Goal: Task Accomplishment & Management: Manage account settings

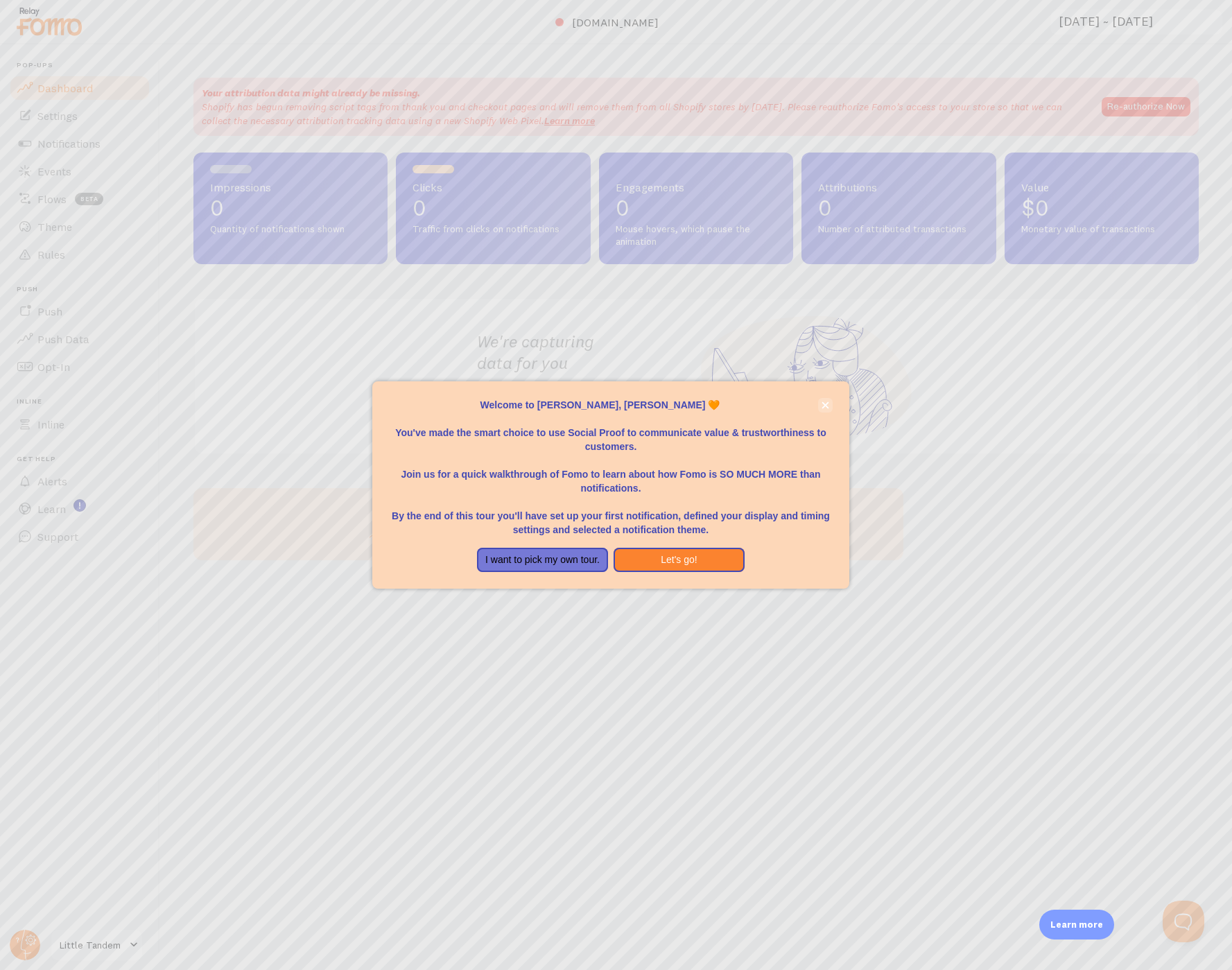
click at [830, 408] on icon "close," at bounding box center [825, 405] width 7 height 7
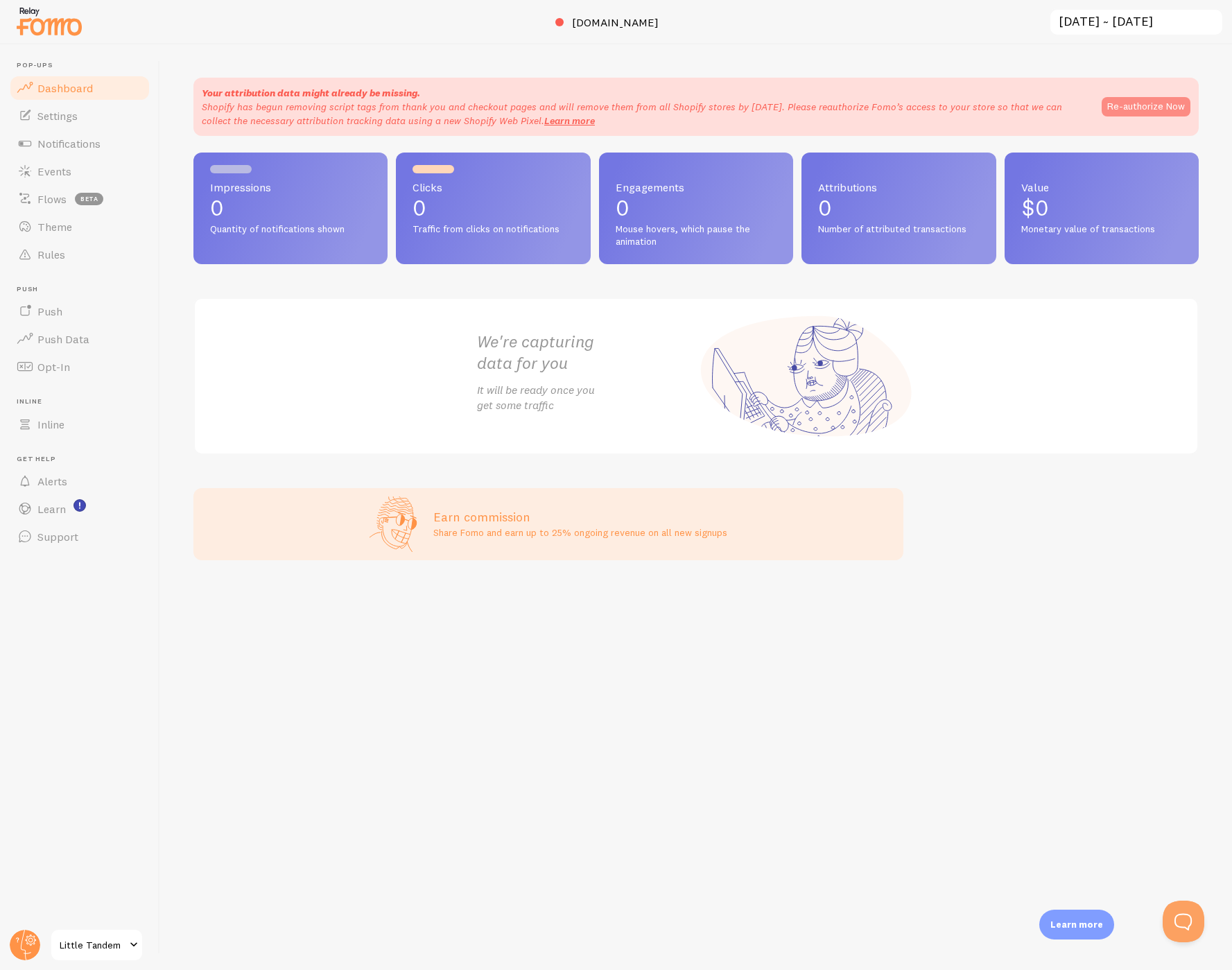
drag, startPoint x: 1129, startPoint y: 120, endPoint x: 1138, endPoint y: 107, distance: 15.8
click at [1129, 120] on div "Your attribution data might already be missing. Shopify has begun removing scri…" at bounding box center [696, 107] width 989 height 41
click at [1138, 107] on button "Re-authorize Now" at bounding box center [1146, 107] width 89 height 20
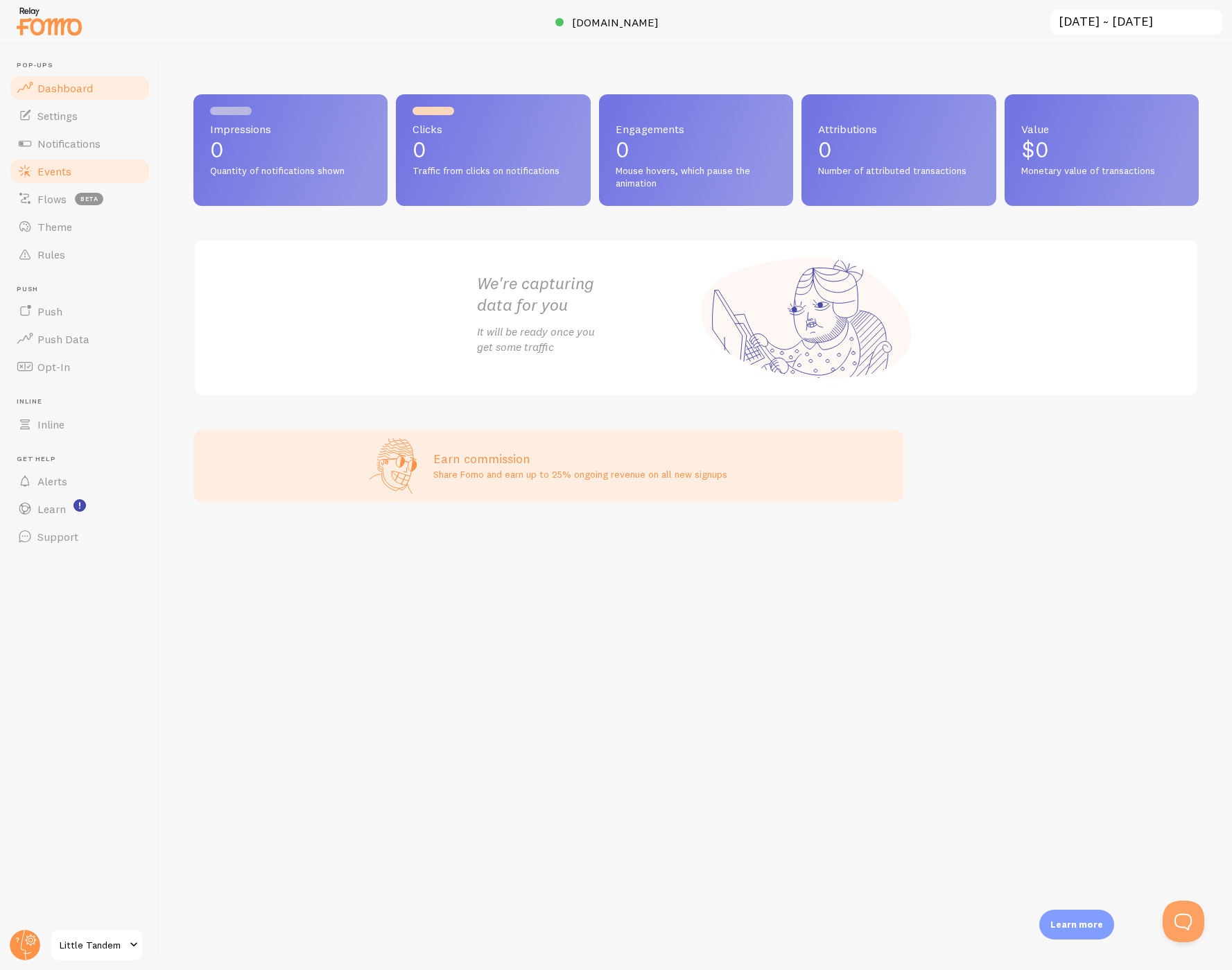
click at [57, 176] on span "Events" at bounding box center [55, 171] width 34 height 13
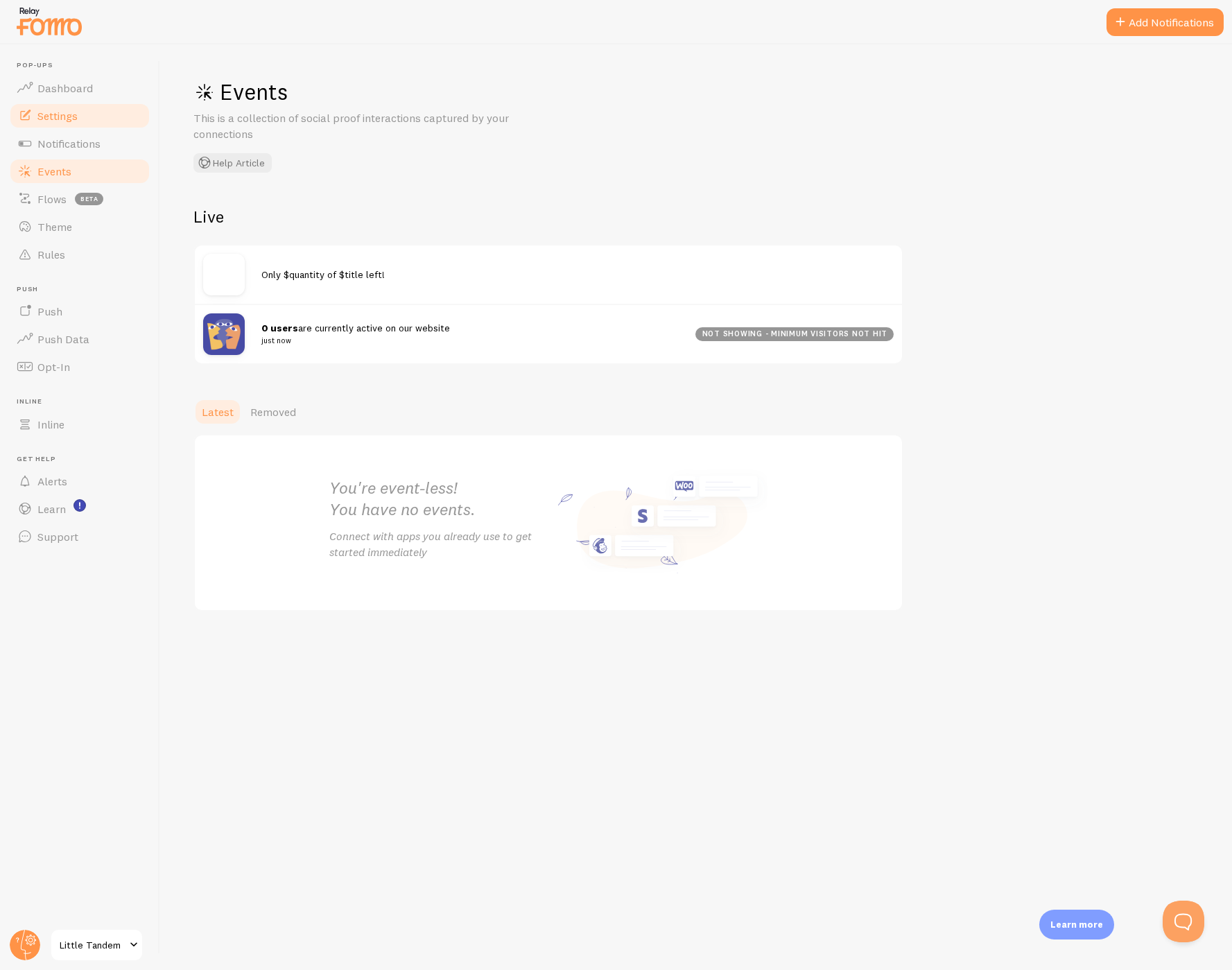
click at [66, 126] on link "Settings" at bounding box center [79, 115] width 143 height 28
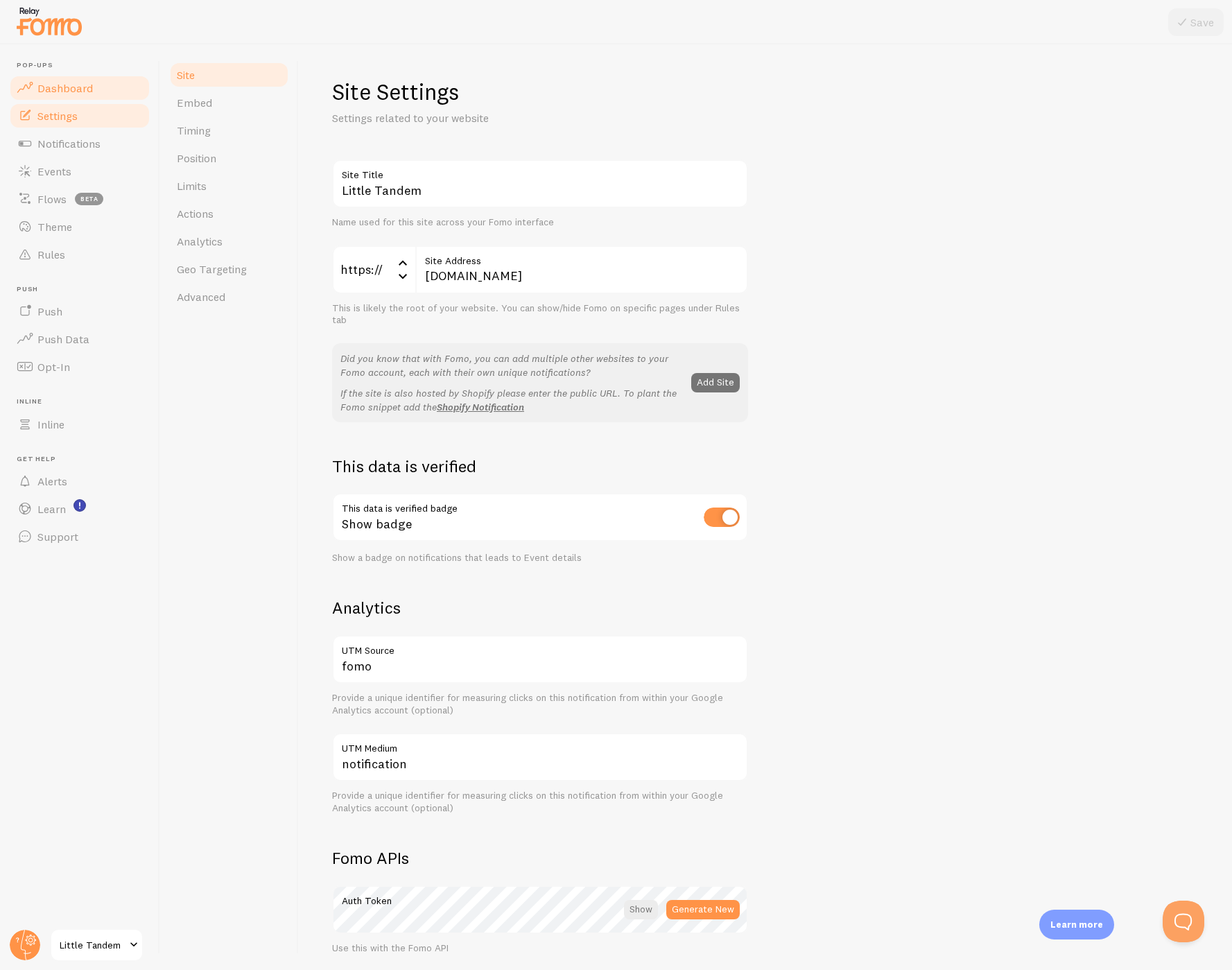
click at [88, 90] on span "Dashboard" at bounding box center [66, 87] width 56 height 13
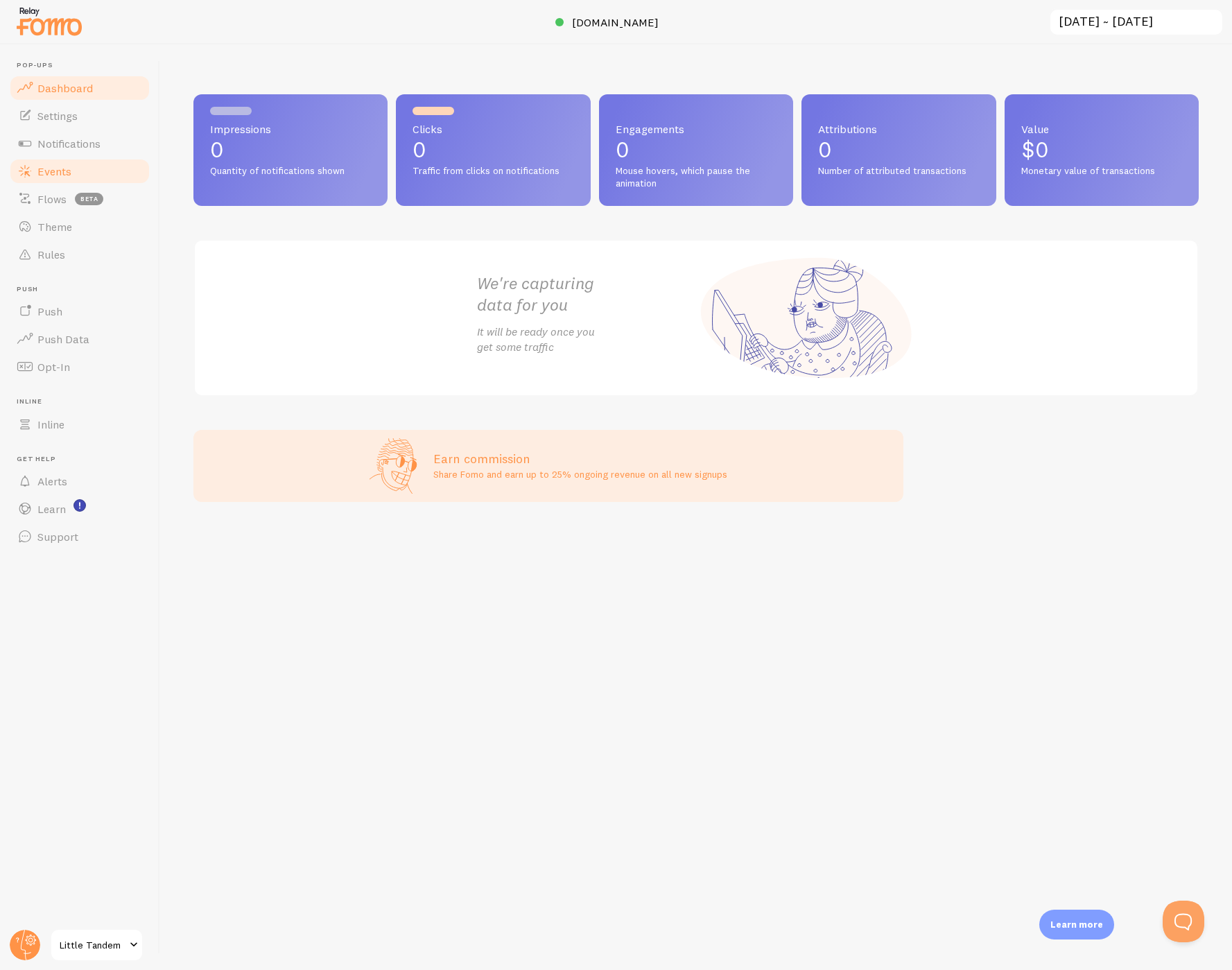
click at [50, 173] on span "Events" at bounding box center [55, 171] width 34 height 13
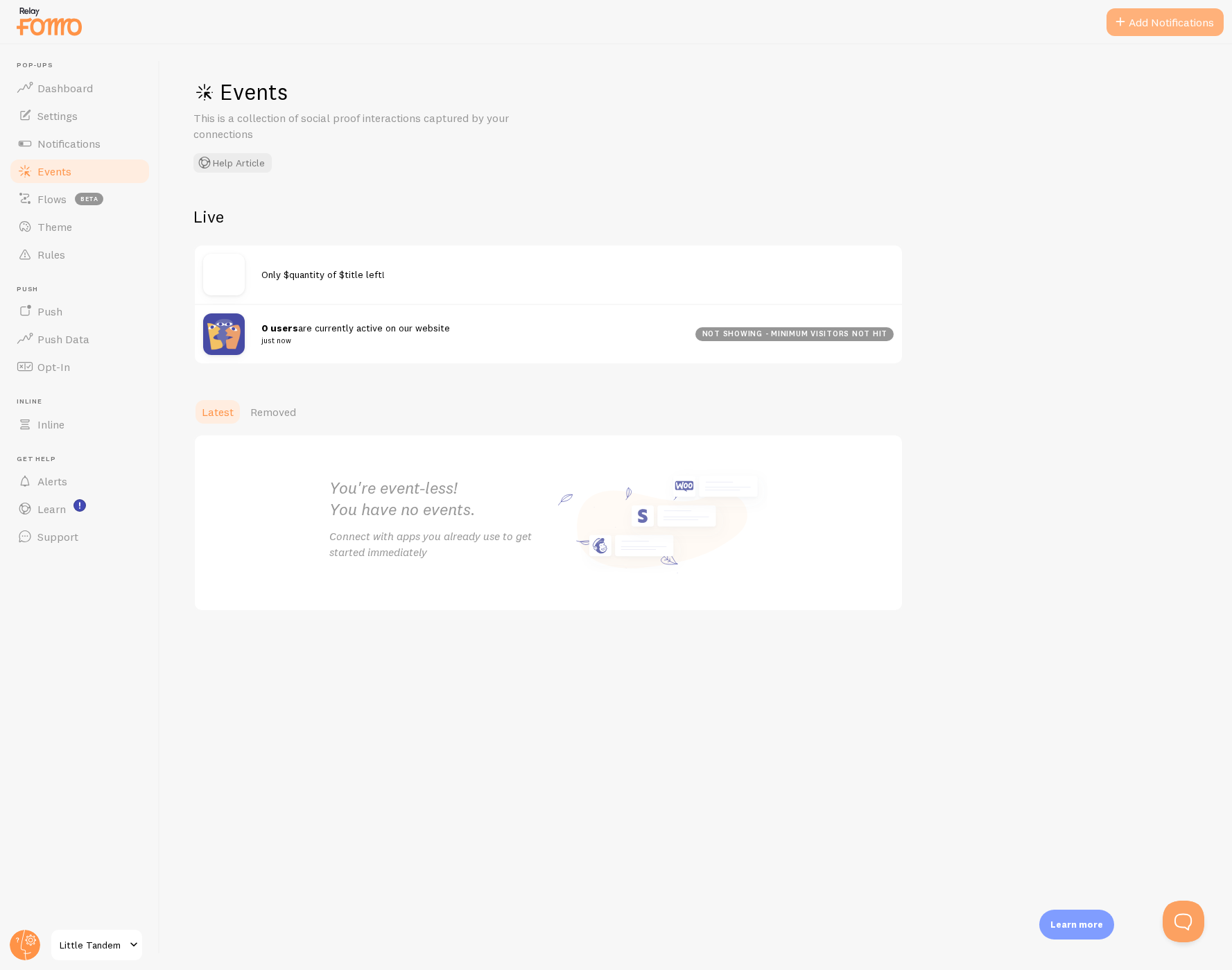
click at [1152, 18] on button "Add Notifications" at bounding box center [1165, 22] width 117 height 28
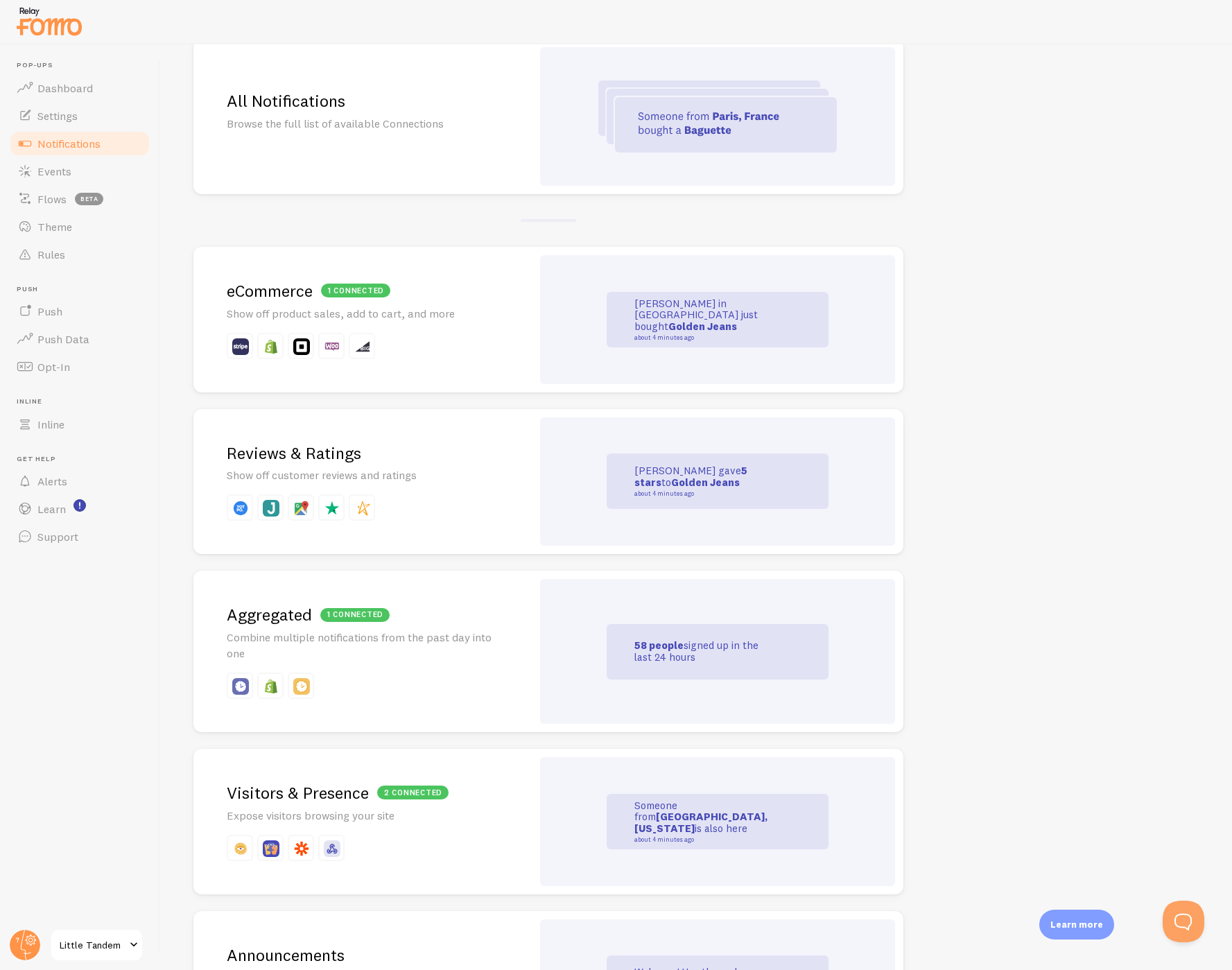
scroll to position [152, 0]
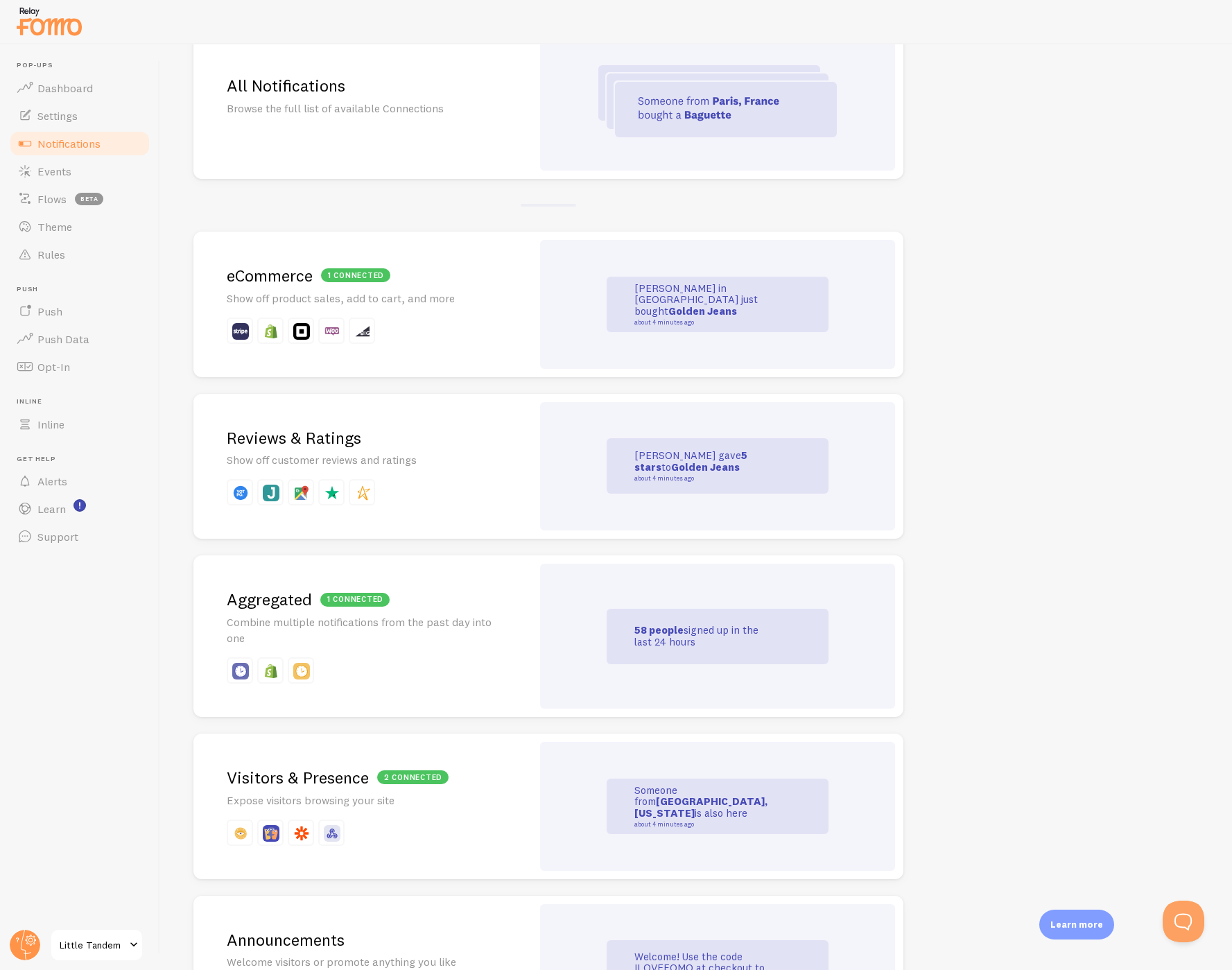
click at [442, 418] on div "Reviews & Ratings Show off customer reviews and ratings" at bounding box center [363, 467] width 338 height 146
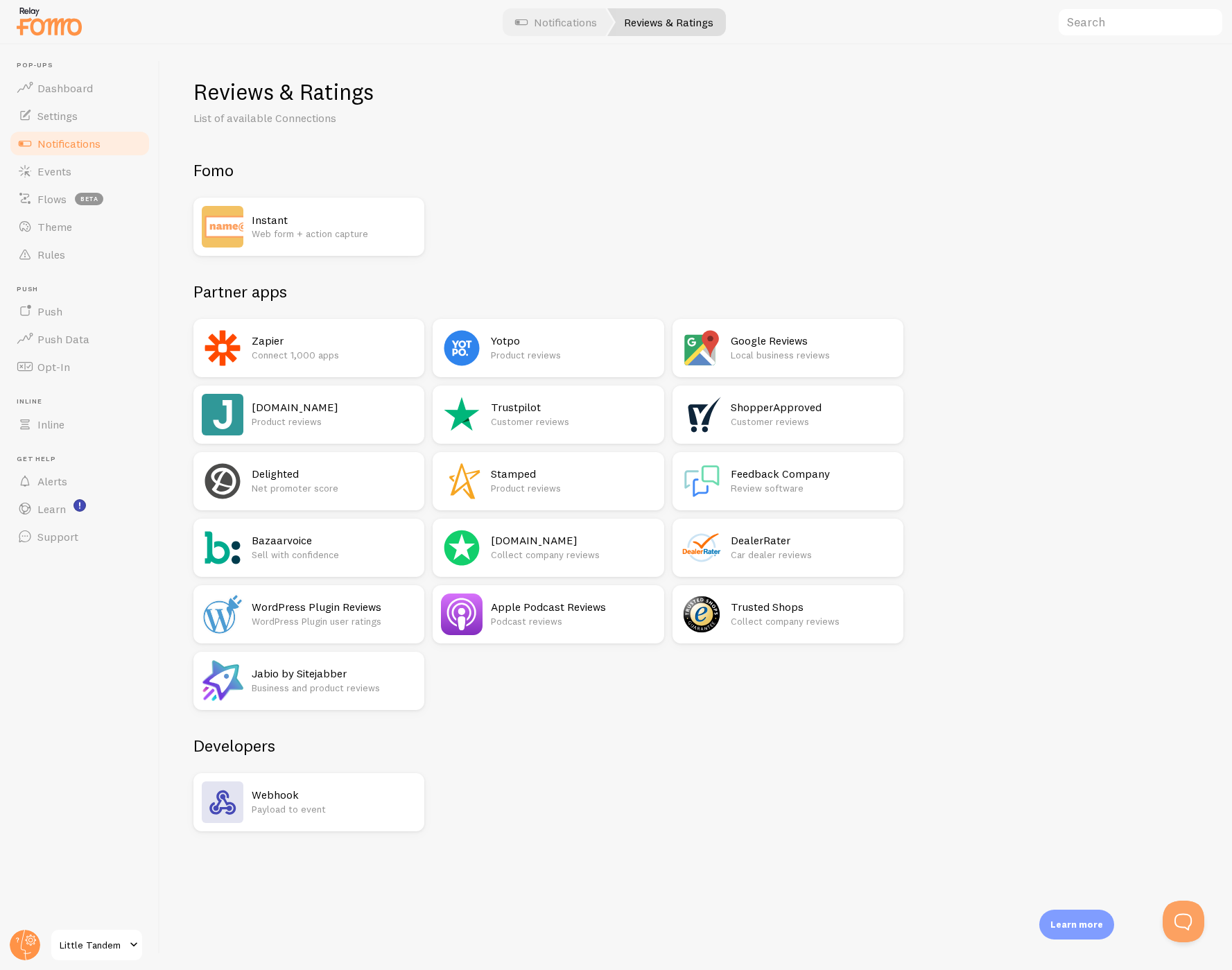
click at [313, 213] on h2 "Instant" at bounding box center [334, 220] width 165 height 14
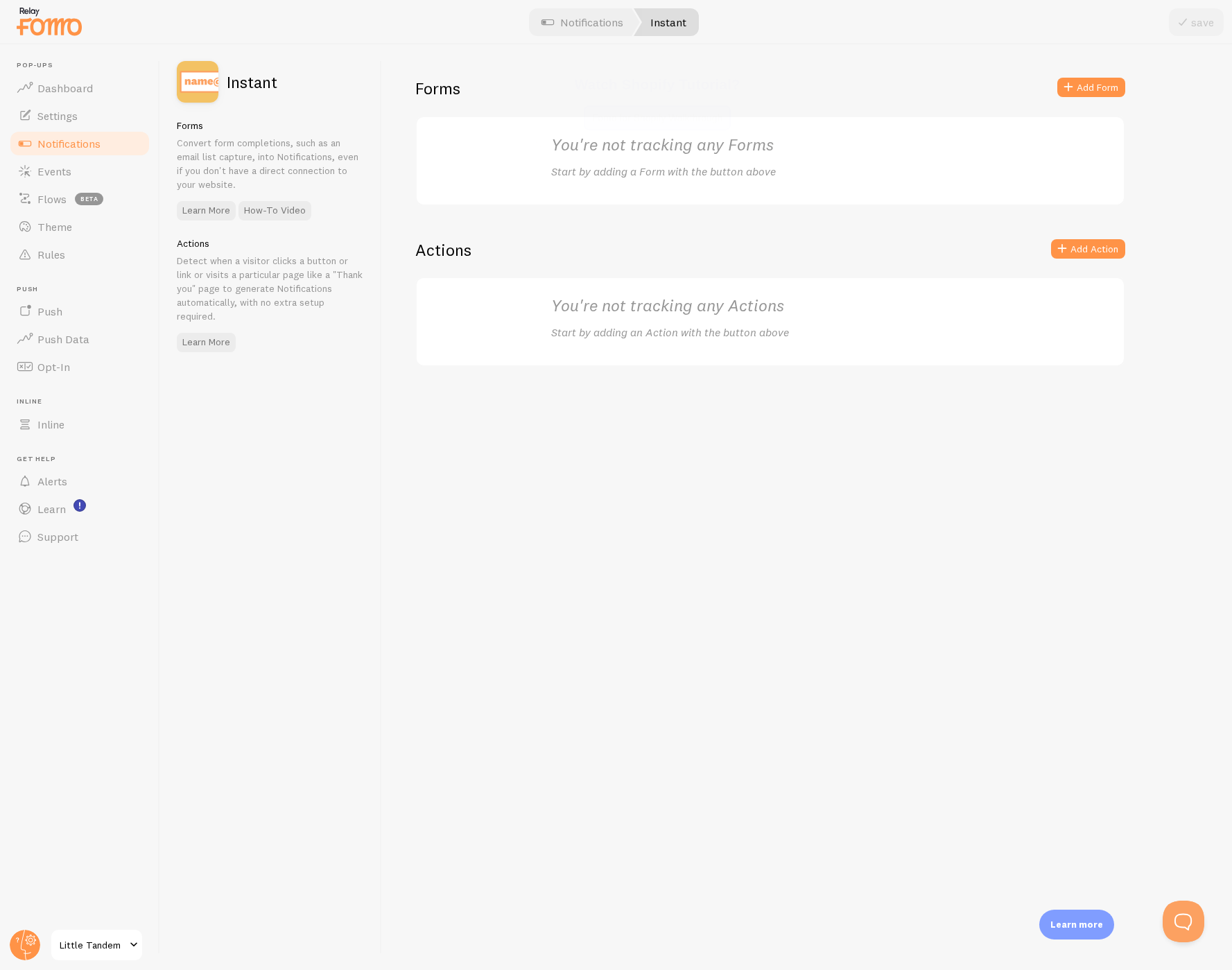
click at [699, 24] on div at bounding box center [616, 22] width 1232 height 44
click at [563, 19] on link "Notifications" at bounding box center [582, 22] width 115 height 28
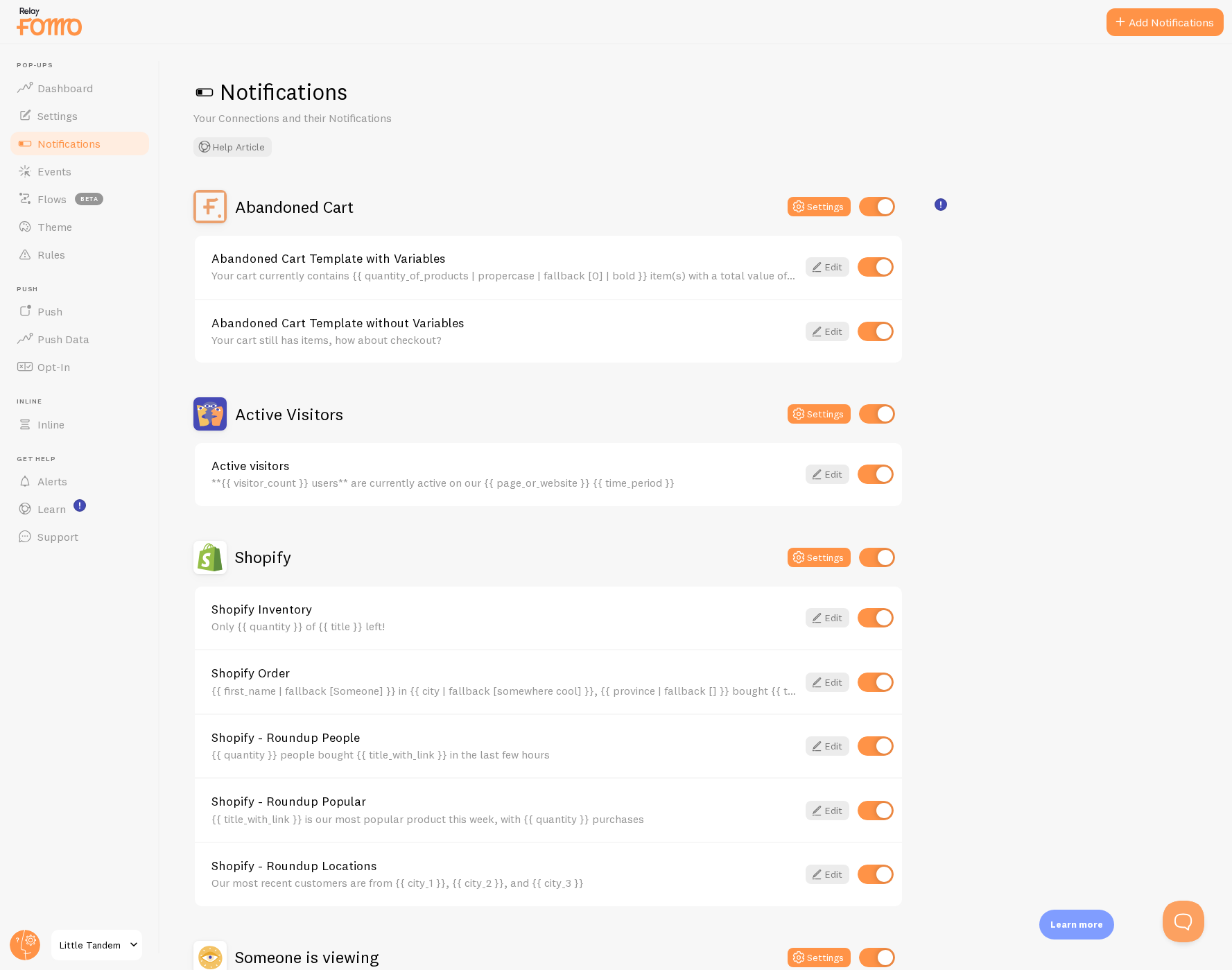
click at [879, 203] on input "checkbox" at bounding box center [877, 207] width 36 height 20
checkbox input "false"
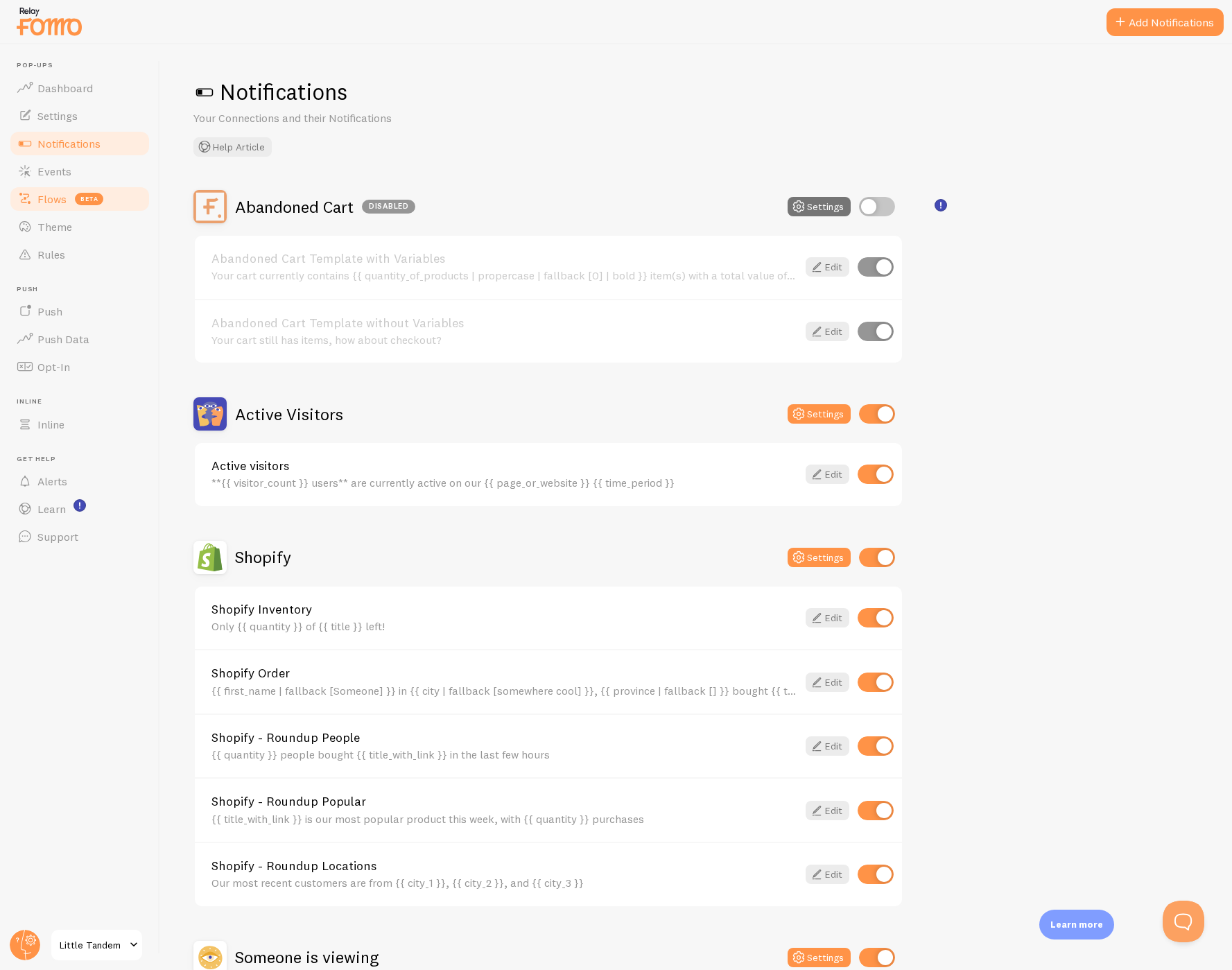
click at [40, 202] on span "Flows" at bounding box center [52, 198] width 29 height 13
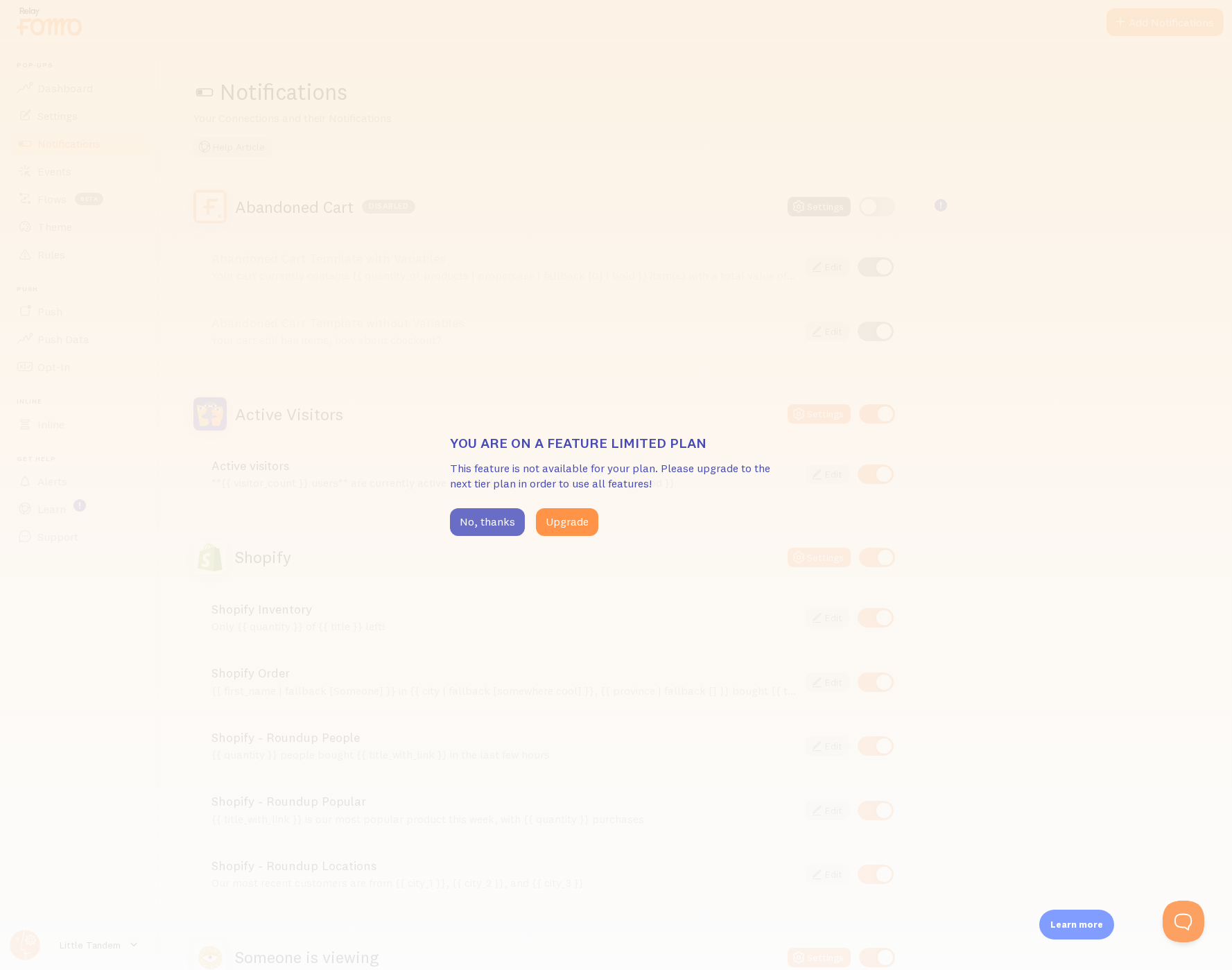
click at [476, 525] on button "No, thanks" at bounding box center [487, 522] width 75 height 28
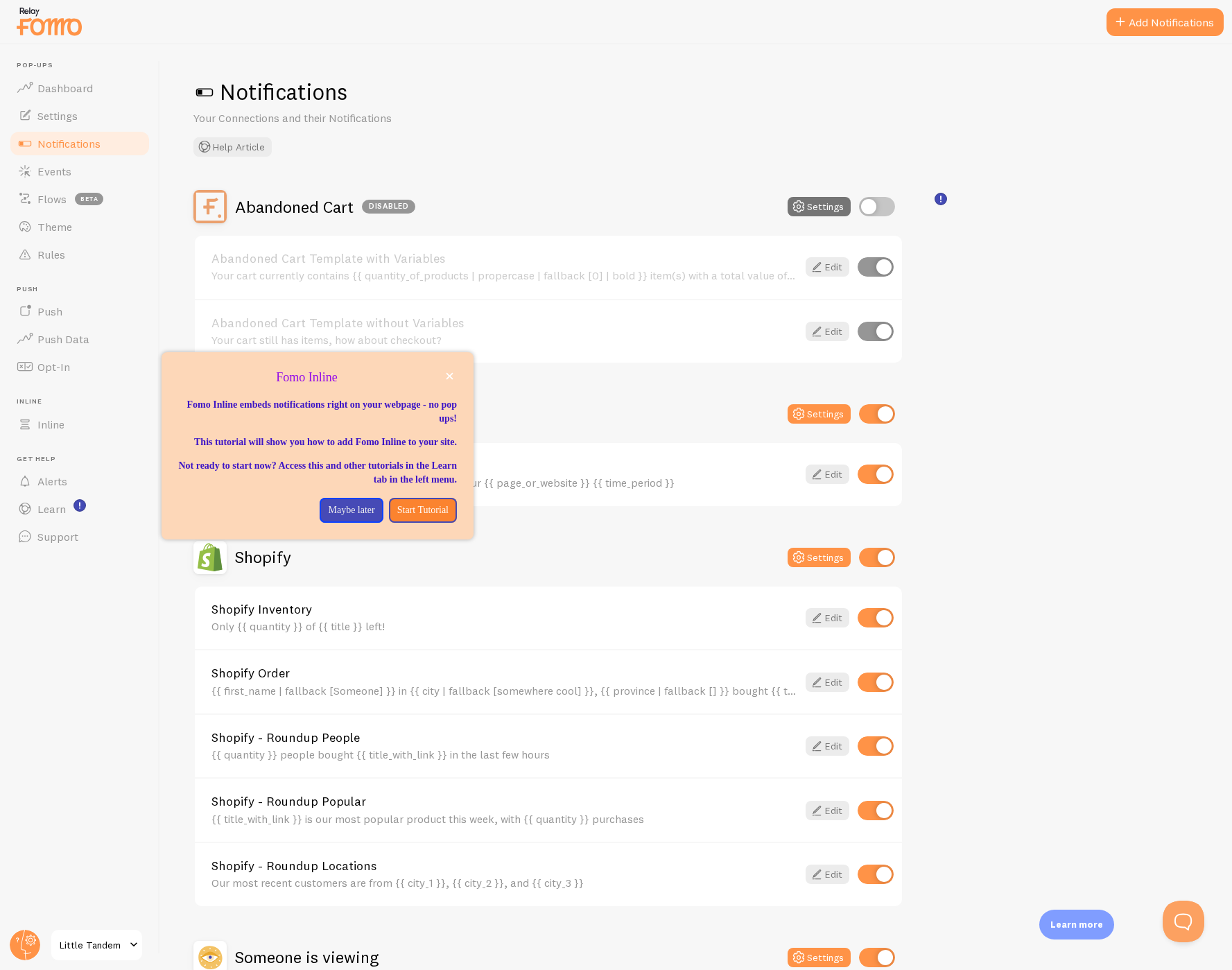
scroll to position [6, 0]
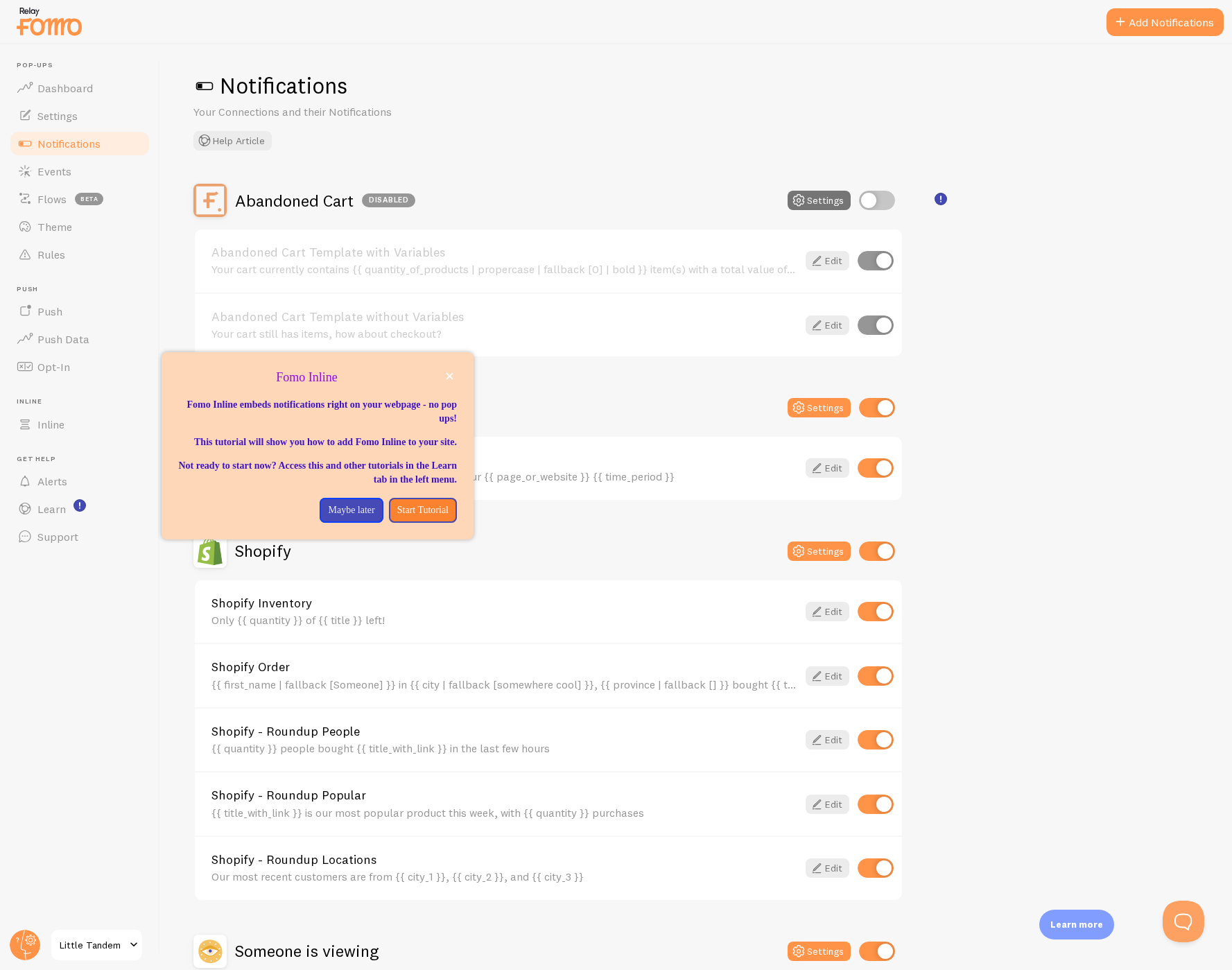
click at [1117, 367] on div "Abandoned Cart Disabled Settings Abandoned Cart Template with Variables Your ca…" at bounding box center [696, 614] width 1005 height 860
drag, startPoint x: 452, startPoint y: 373, endPoint x: 531, endPoint y: 125, distance: 260.3
click at [452, 373] on icon "close," at bounding box center [449, 376] width 7 height 7
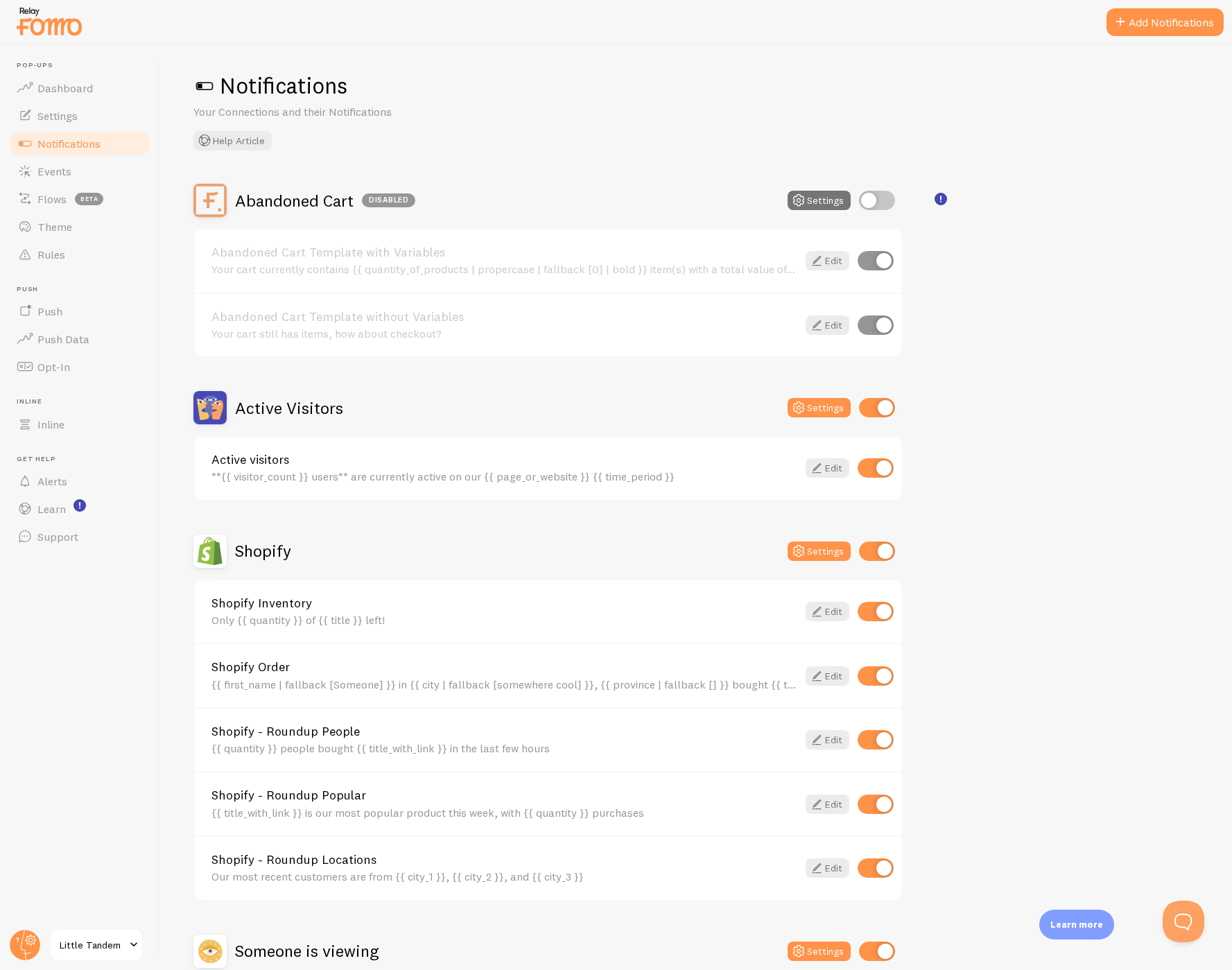
click at [535, 113] on div "Notifications Your Connections and their Notifications Help Article" at bounding box center [696, 111] width 1005 height 79
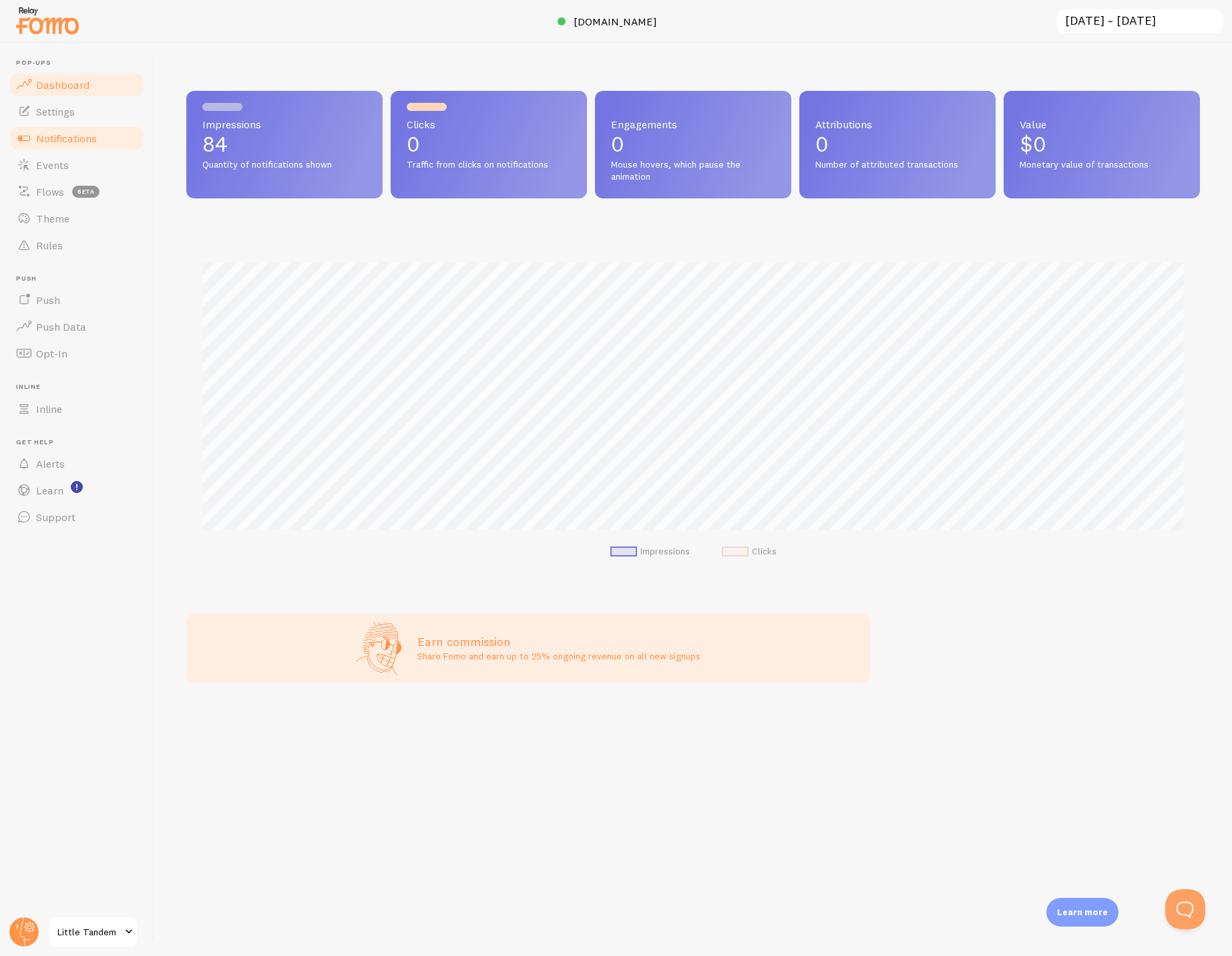
click at [56, 136] on span "Notifications" at bounding box center [67, 138] width 61 height 13
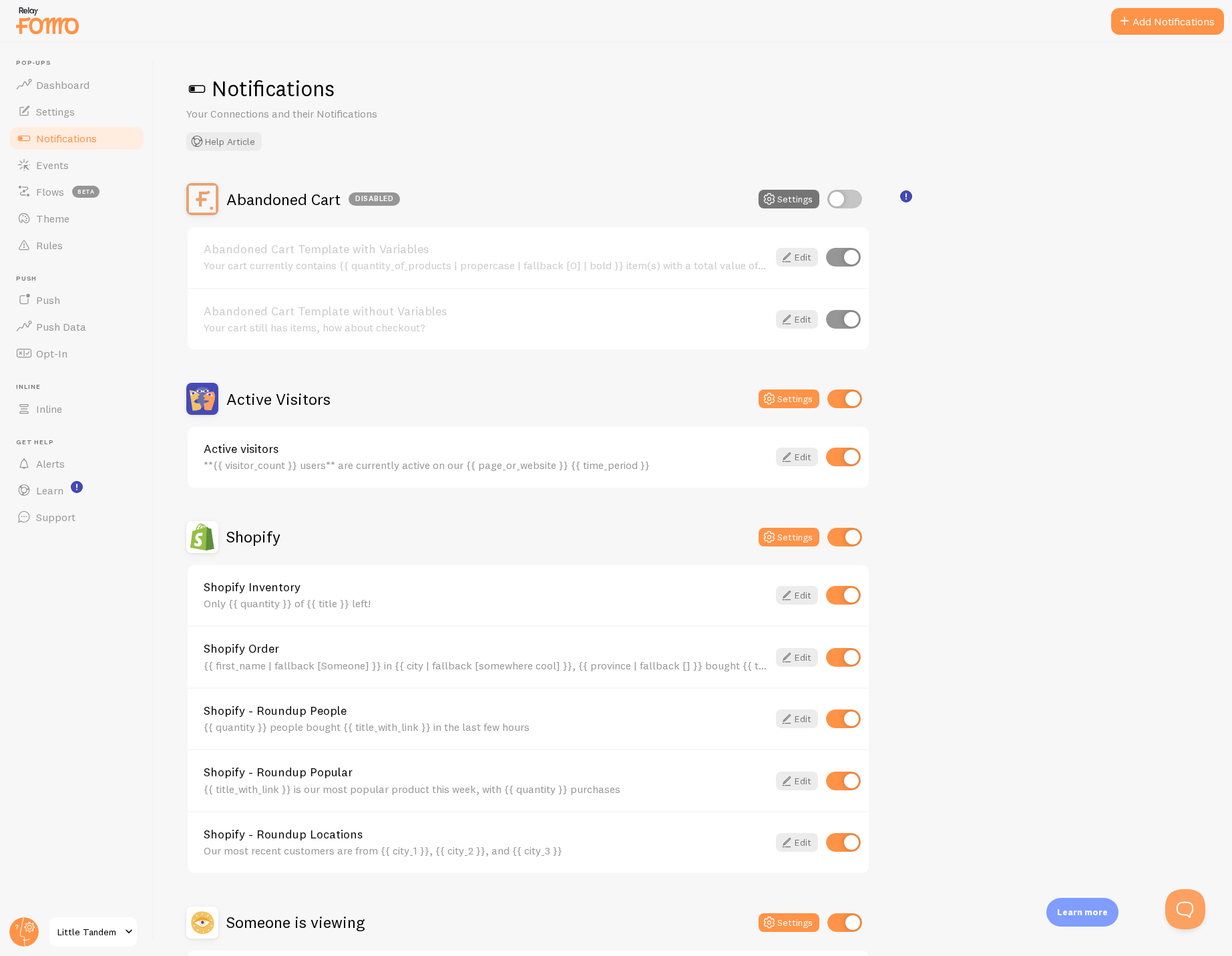
click at [197, 86] on span at bounding box center [197, 88] width 22 height 22
click at [80, 927] on span "Little Tandem" at bounding box center [88, 932] width 63 height 16
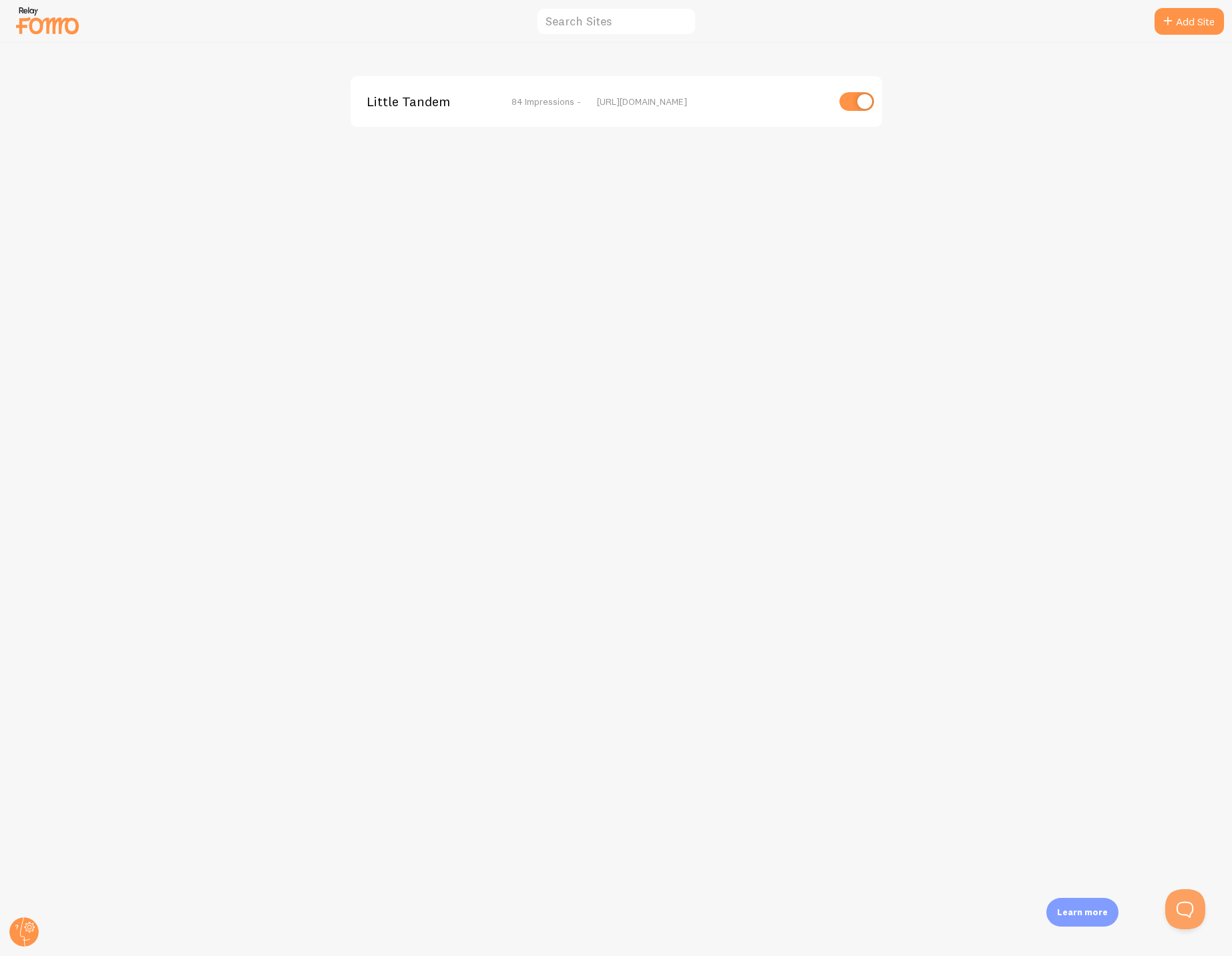
scroll to position [1, 0]
click at [51, 20] on img at bounding box center [47, 20] width 67 height 34
click at [747, 55] on div "Little Tandem 84 Impressions - [URL][DOMAIN_NAME]" at bounding box center [616, 498] width 1231 height 913
click at [72, 23] on img at bounding box center [47, 20] width 67 height 34
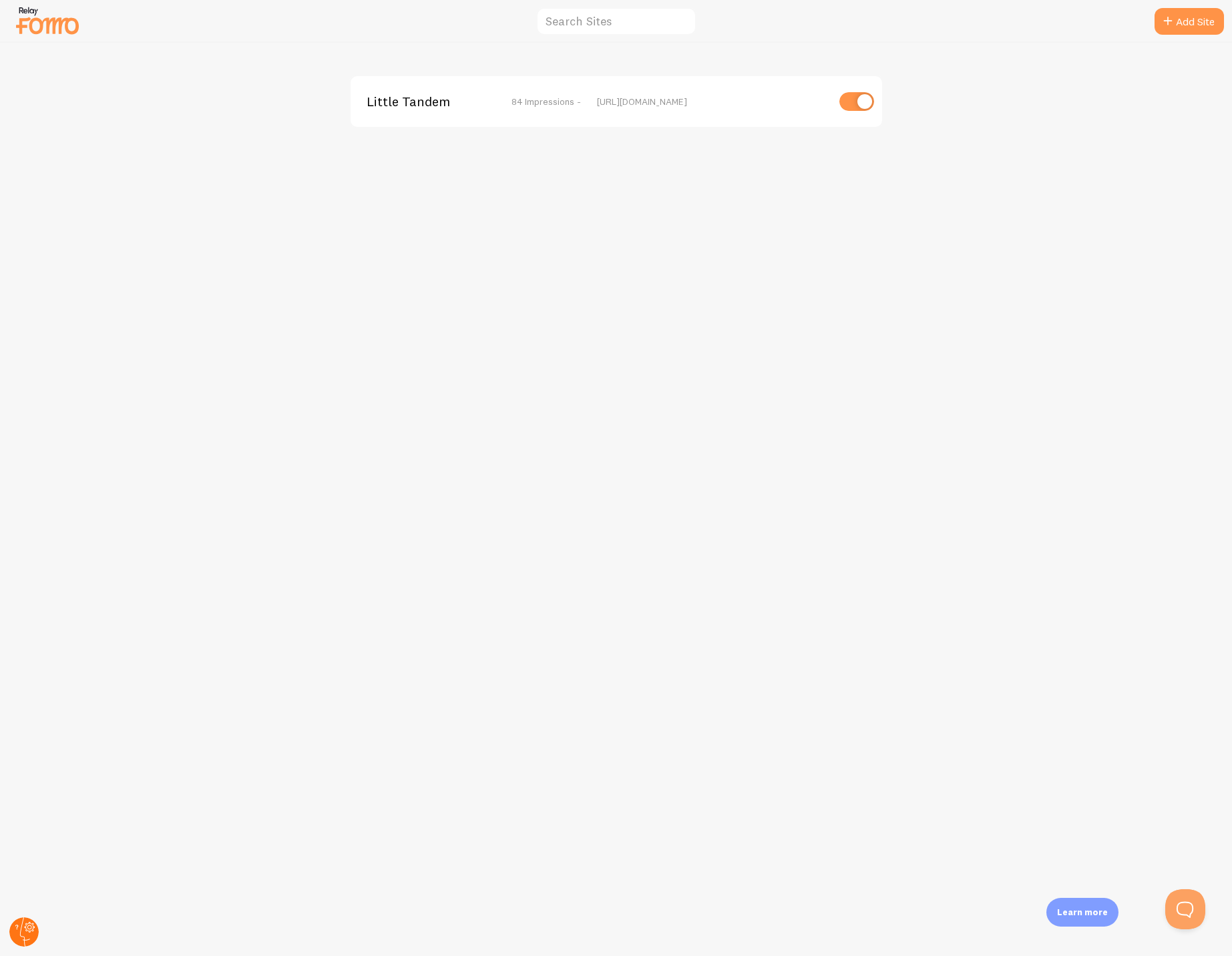
click at [23, 923] on circle at bounding box center [24, 932] width 29 height 29
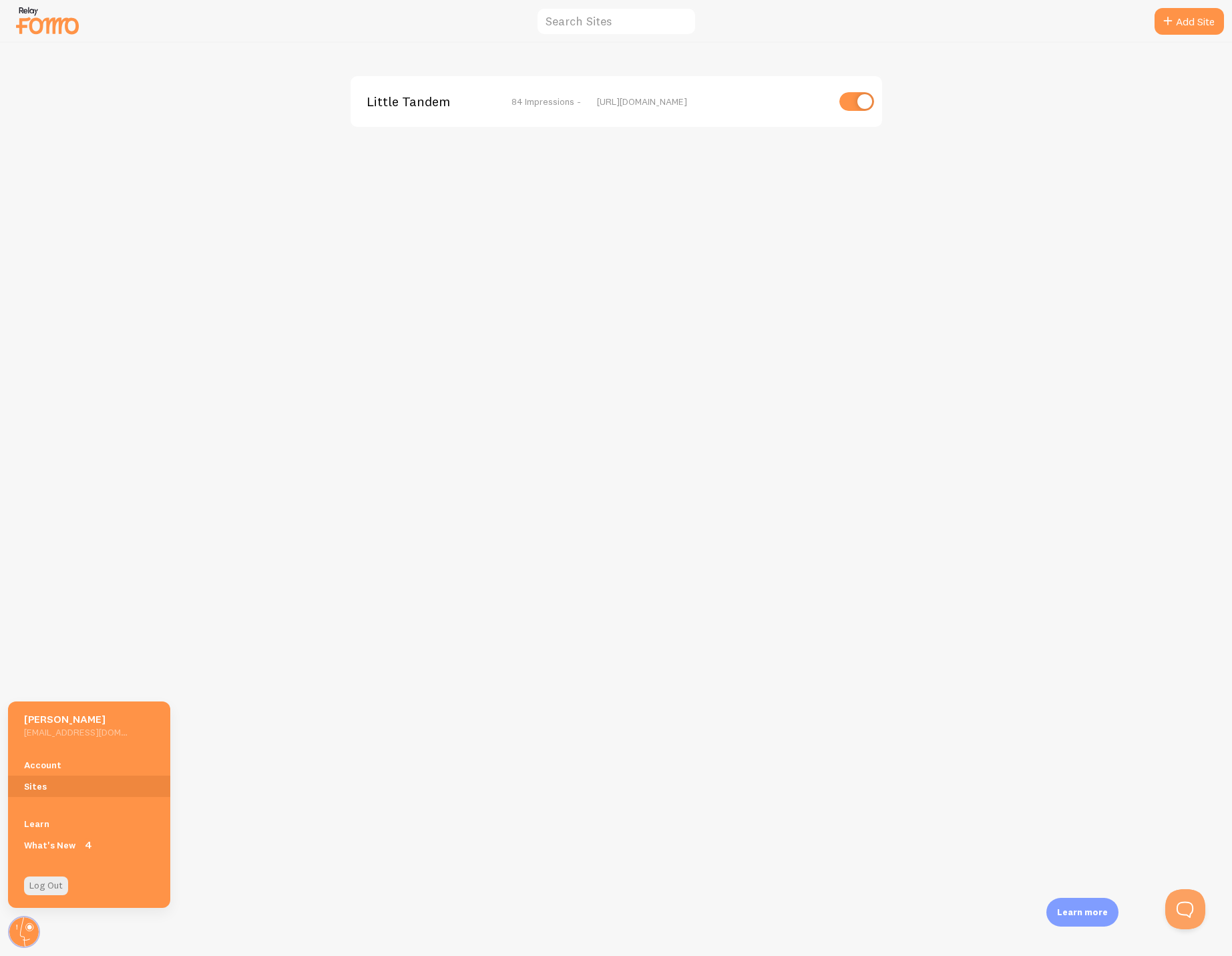
click at [102, 92] on div "Little Tandem 84 Impressions - [URL][DOMAIN_NAME]" at bounding box center [616, 498] width 1231 height 913
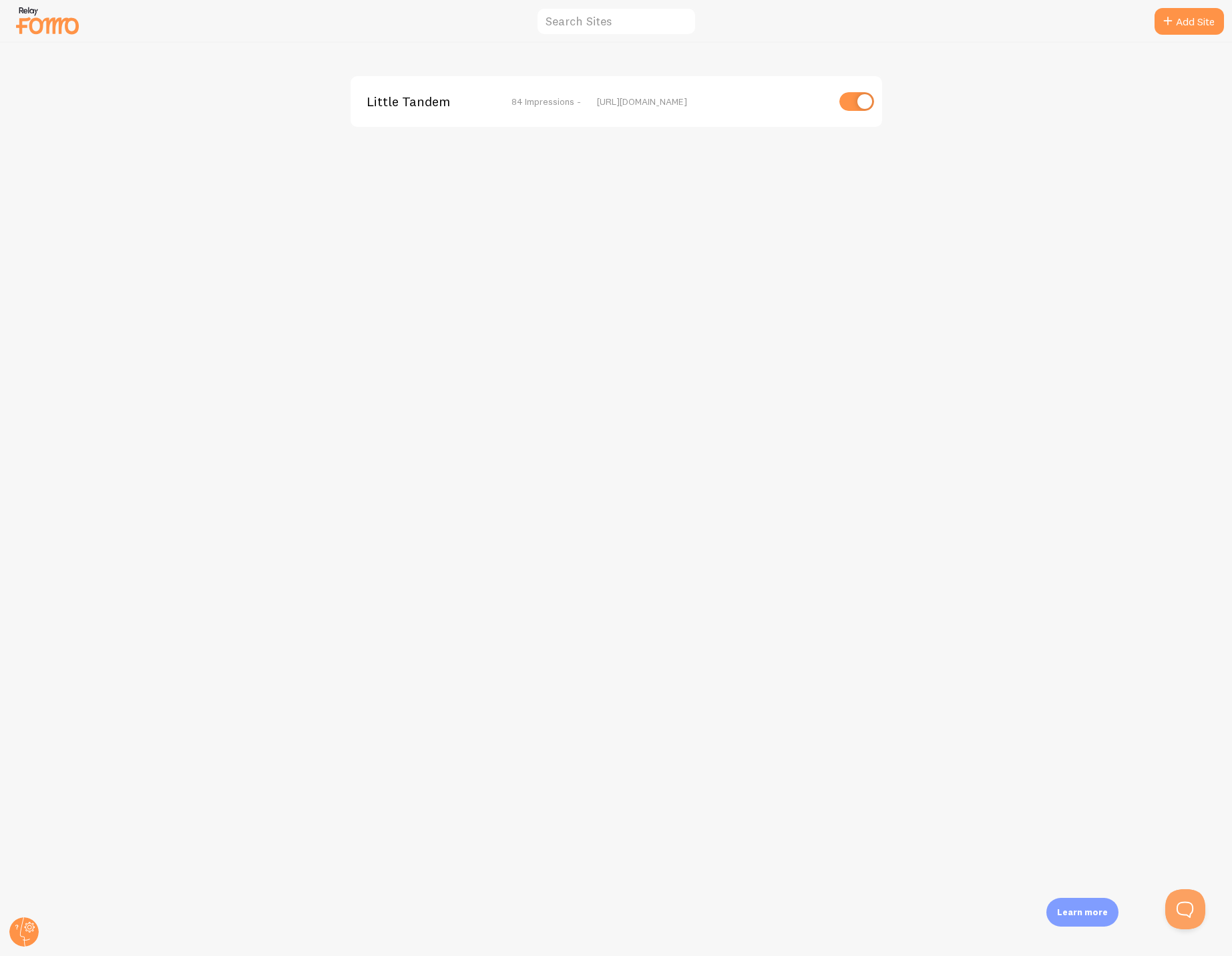
click at [27, 11] on img at bounding box center [47, 20] width 67 height 34
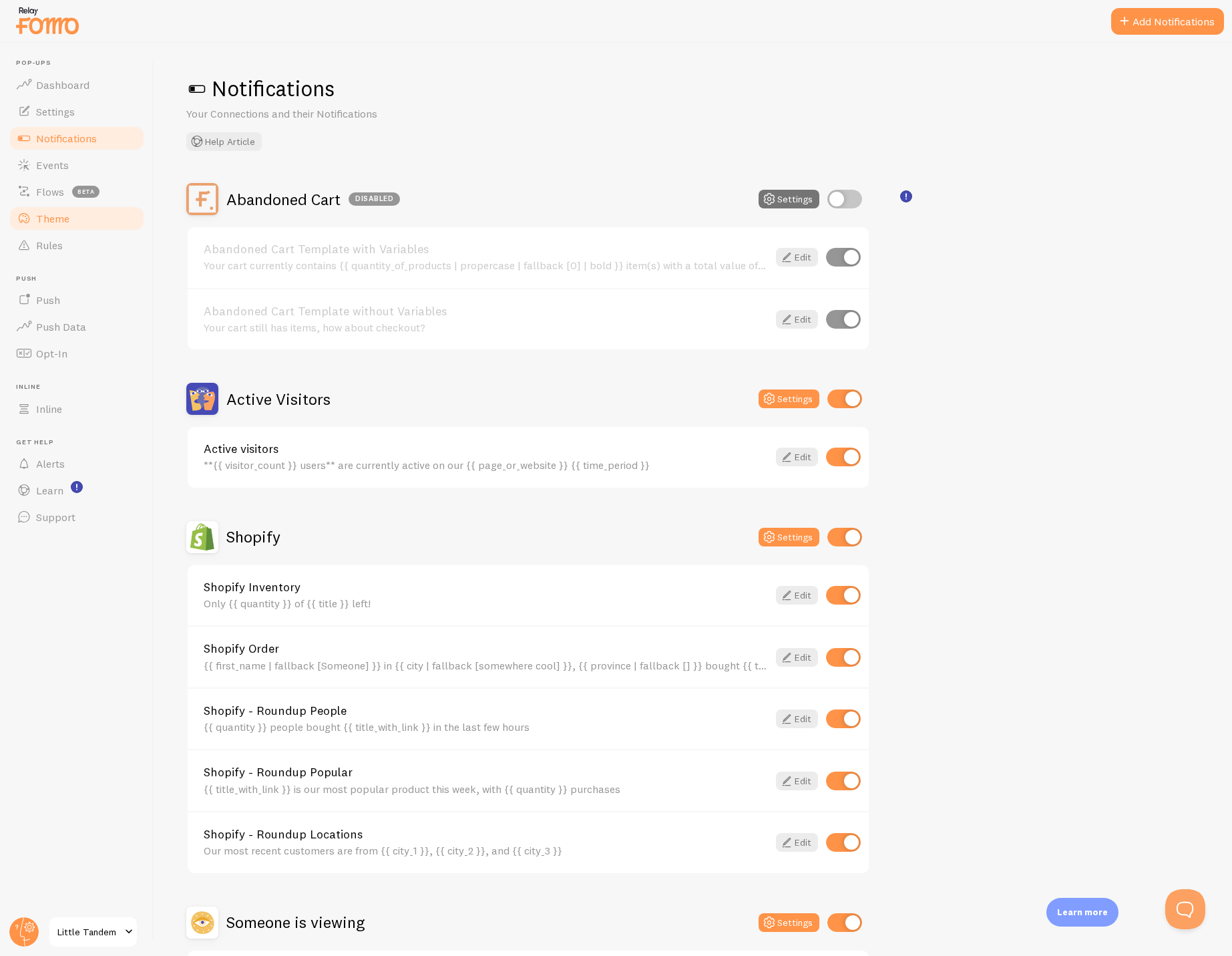
click at [50, 225] on link "Theme" at bounding box center [76, 218] width 138 height 27
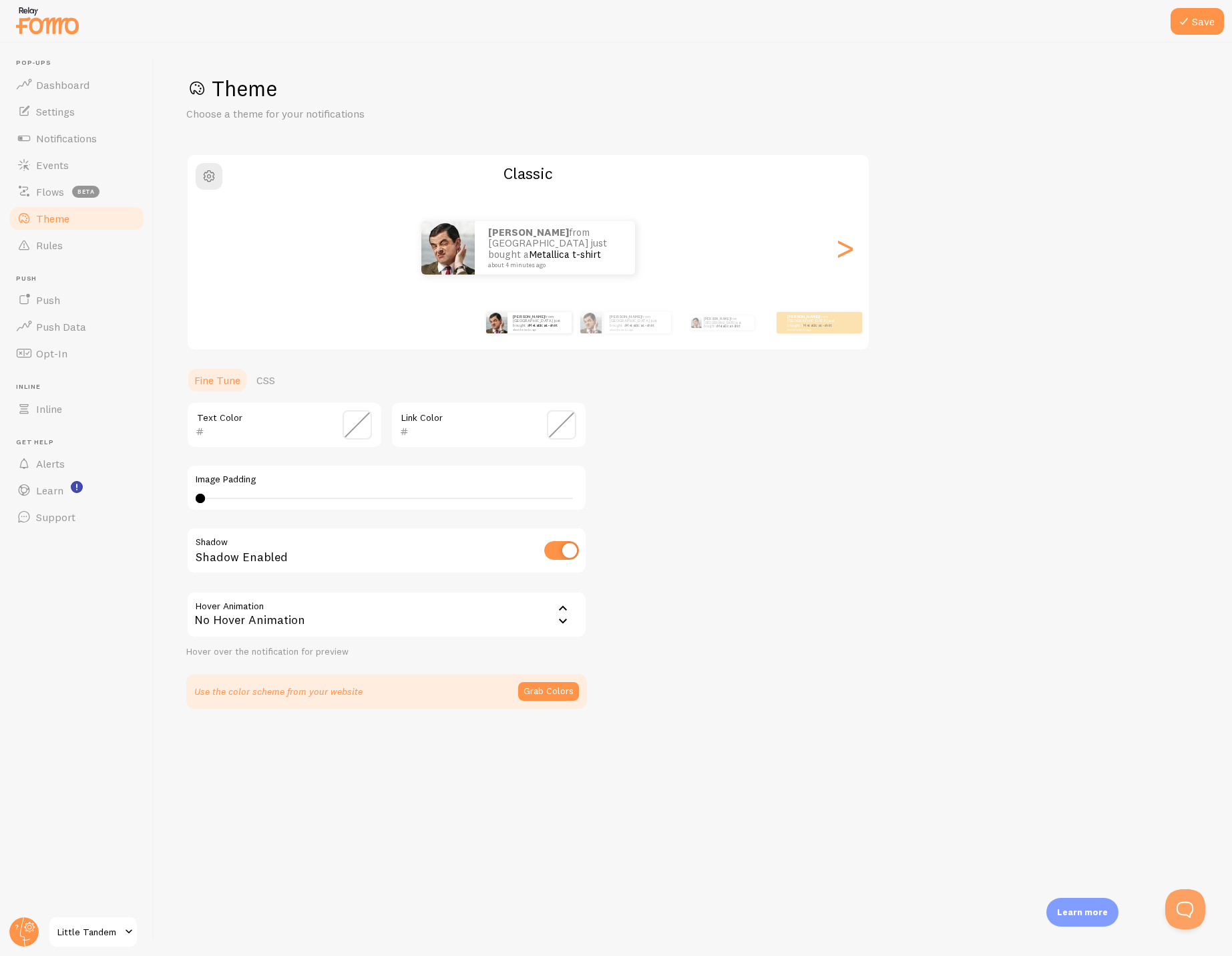
click at [484, 601] on div "No Hover Animation" at bounding box center [386, 615] width 400 height 47
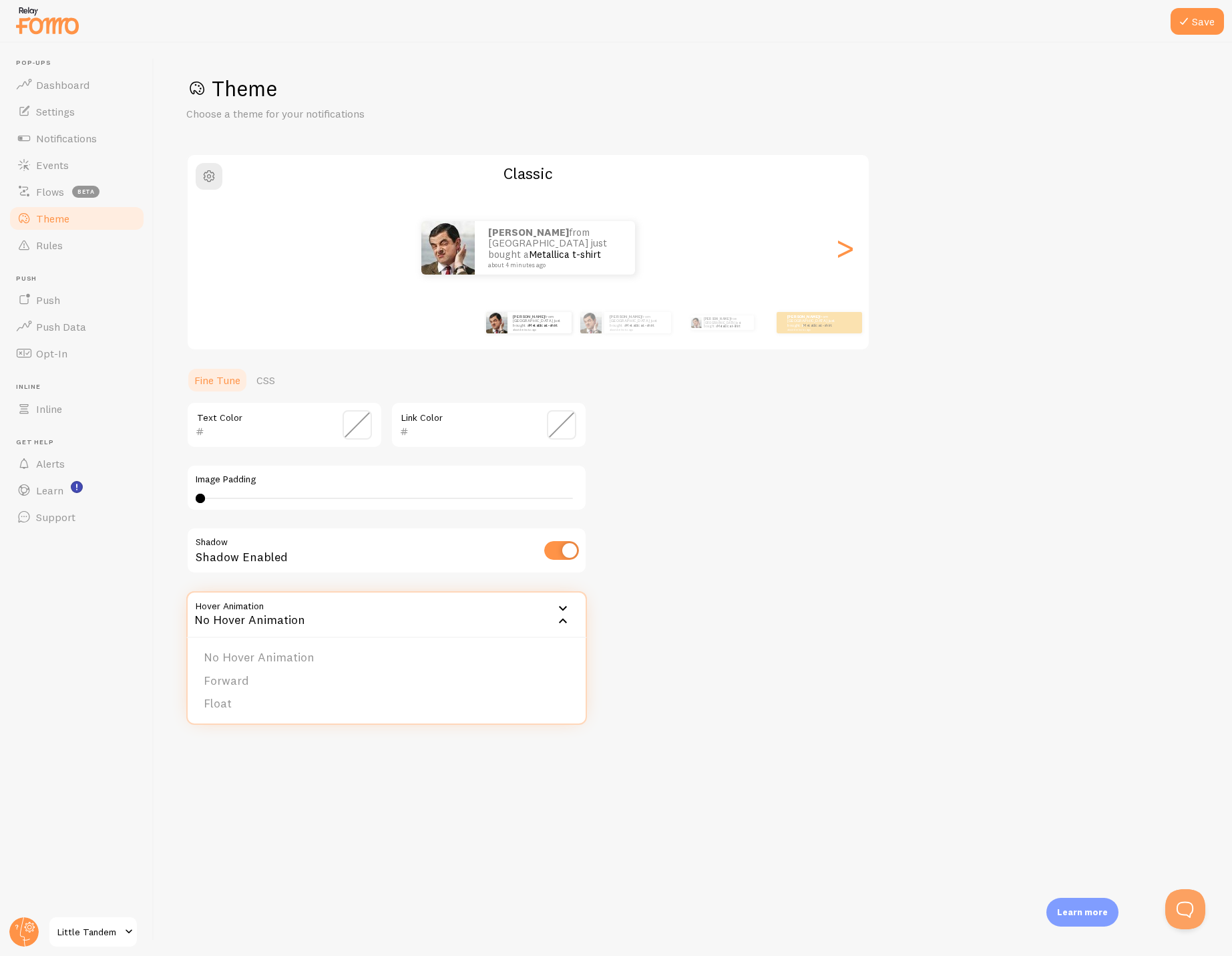
click at [794, 563] on div "Theme Choose a theme for your notifications Classic [PERSON_NAME] from [GEOGRAP…" at bounding box center [693, 391] width 1014 height 634
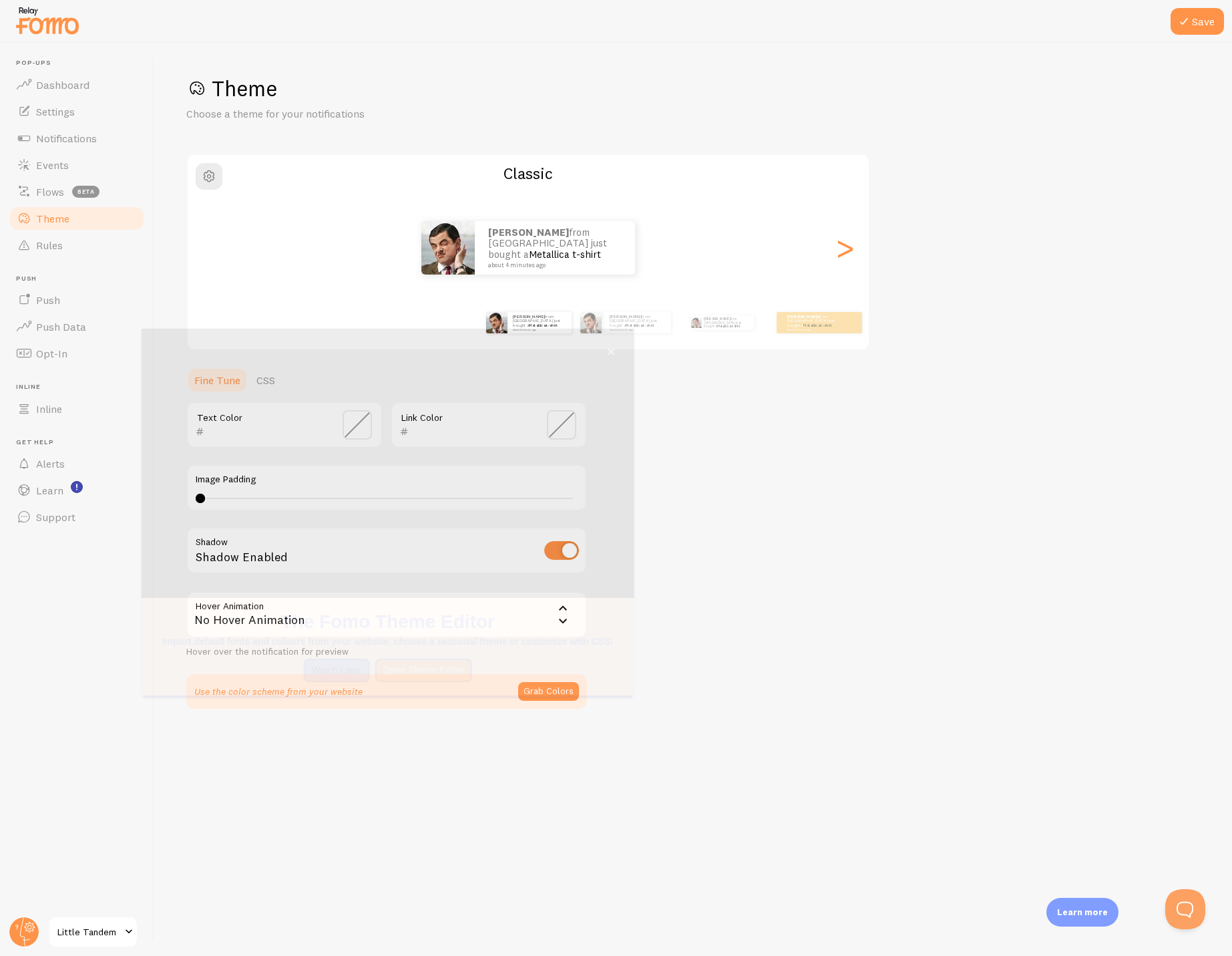
click at [823, 247] on div "[PERSON_NAME] from [GEOGRAPHIC_DATA] just bought a Metallica t-shirt about 4 mi…" at bounding box center [528, 248] width 681 height 54
click at [830, 248] on div "[PERSON_NAME] from [GEOGRAPHIC_DATA] just bought a Metallica t-shirt about 4 mi…" at bounding box center [528, 248] width 681 height 54
click at [766, 345] on button "close," at bounding box center [762, 352] width 14 height 14
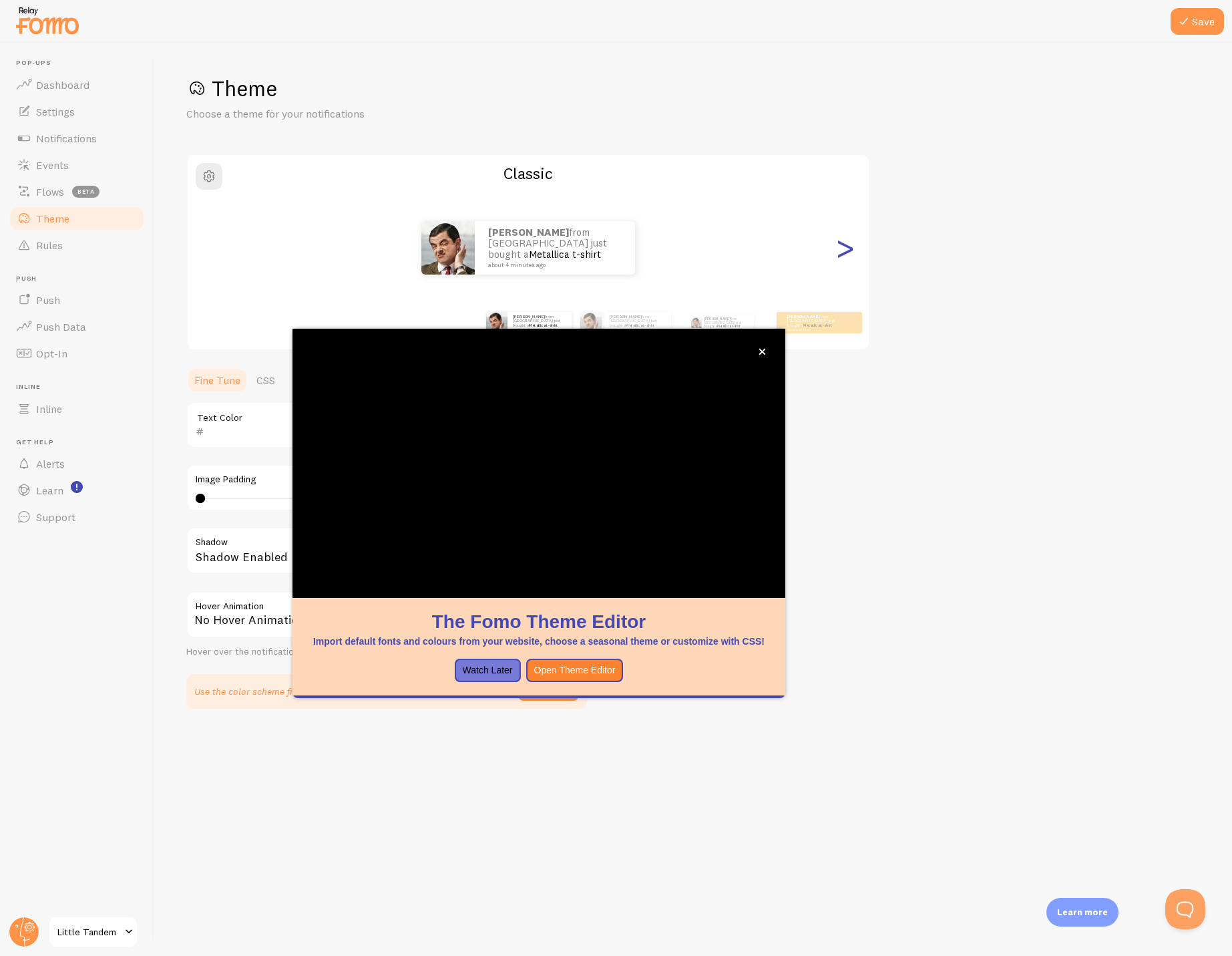
click at [840, 251] on div ">" at bounding box center [844, 247] width 16 height 96
click at [761, 351] on icon "close," at bounding box center [762, 351] width 7 height 7
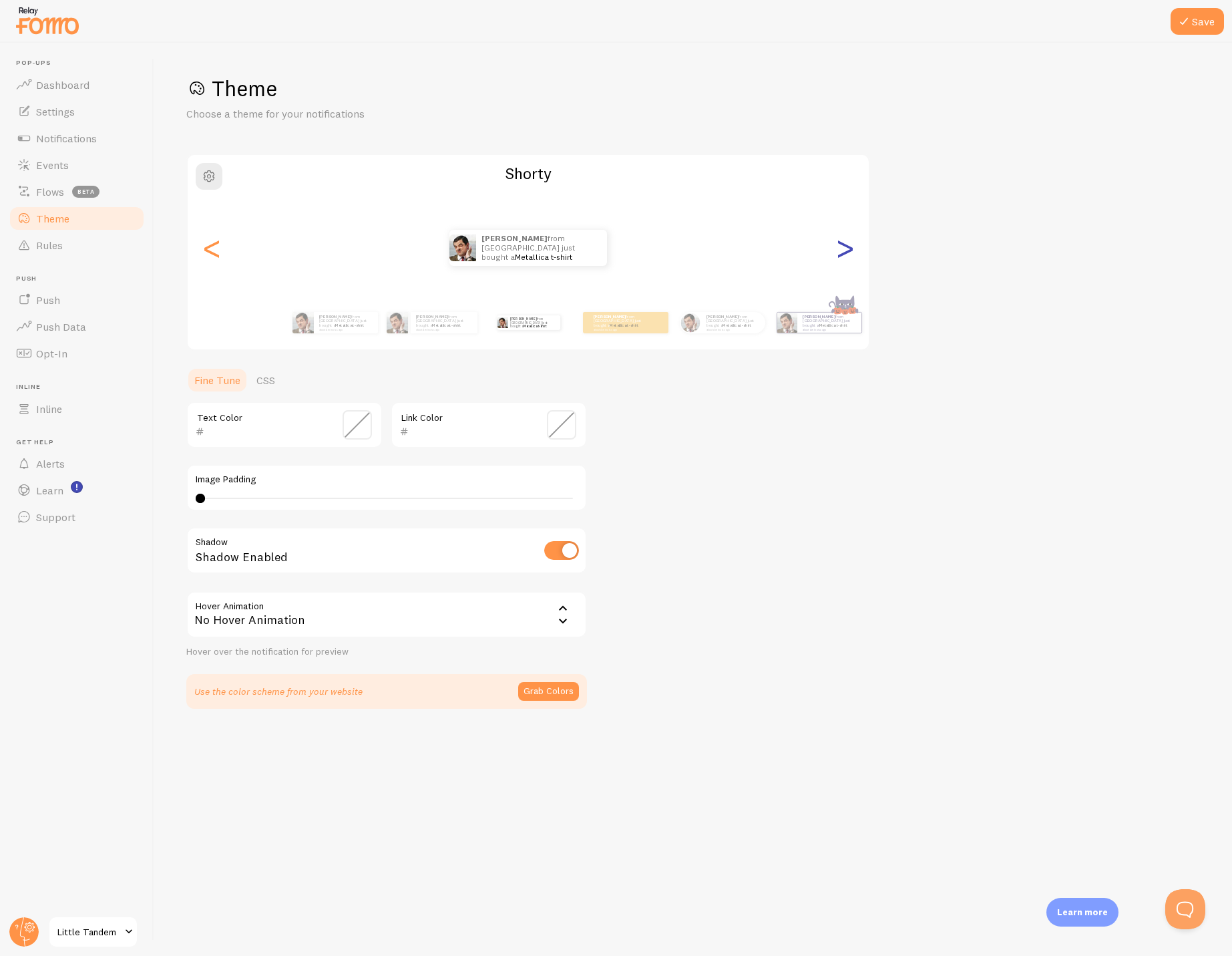
click at [840, 257] on div ">" at bounding box center [844, 247] width 16 height 96
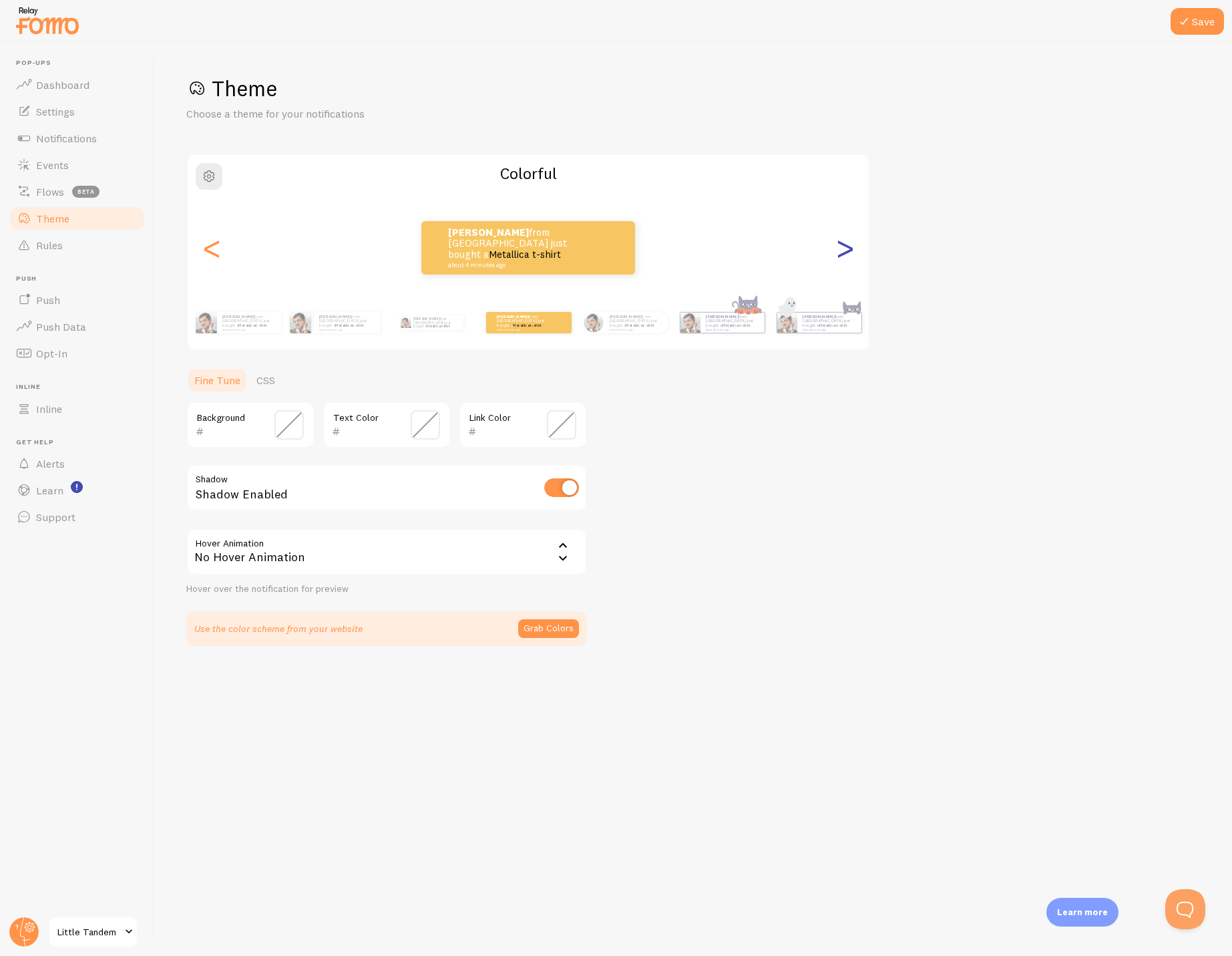
click at [842, 255] on div ">" at bounding box center [844, 247] width 16 height 96
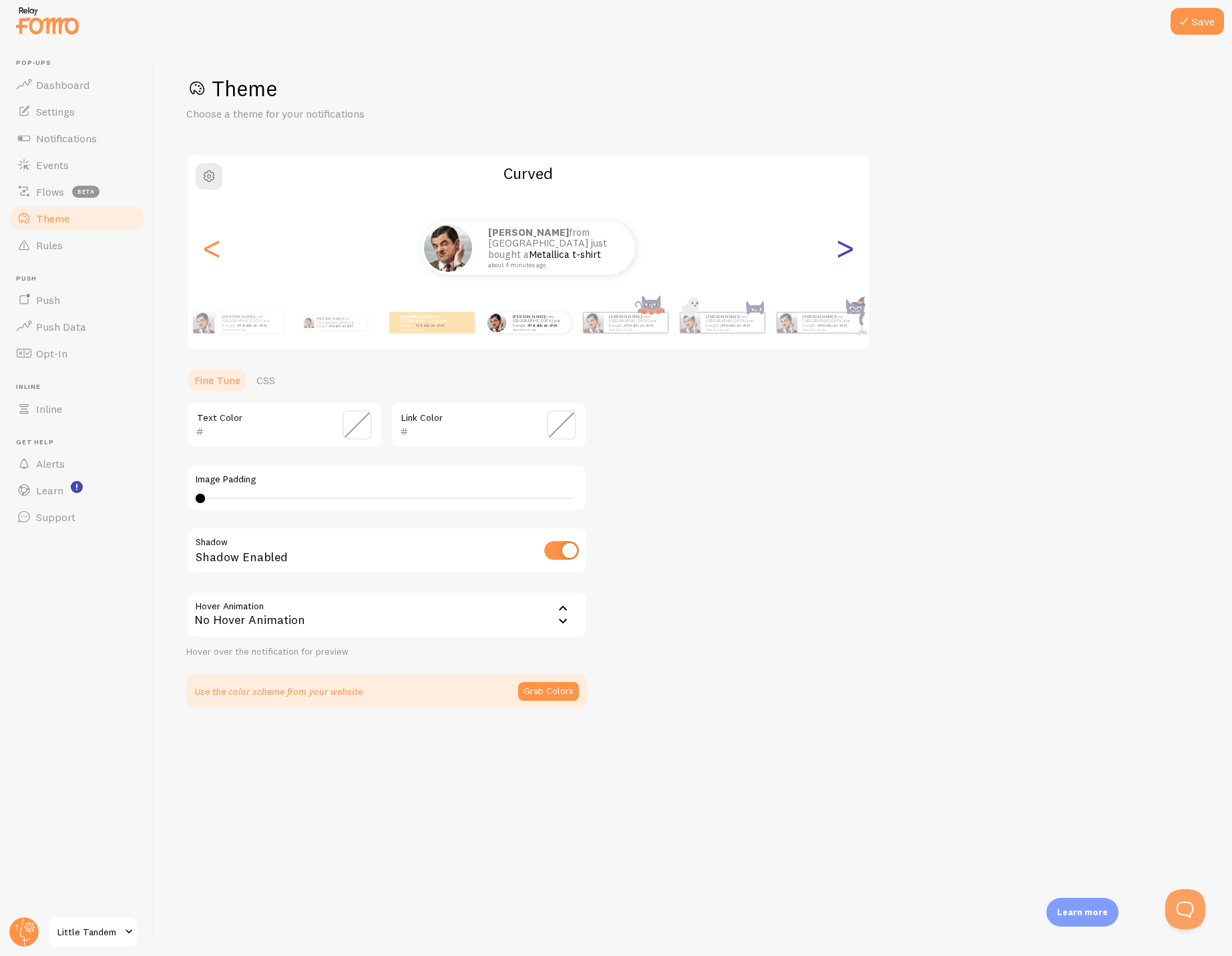
click at [842, 255] on div ">" at bounding box center [844, 247] width 16 height 96
type input "0"
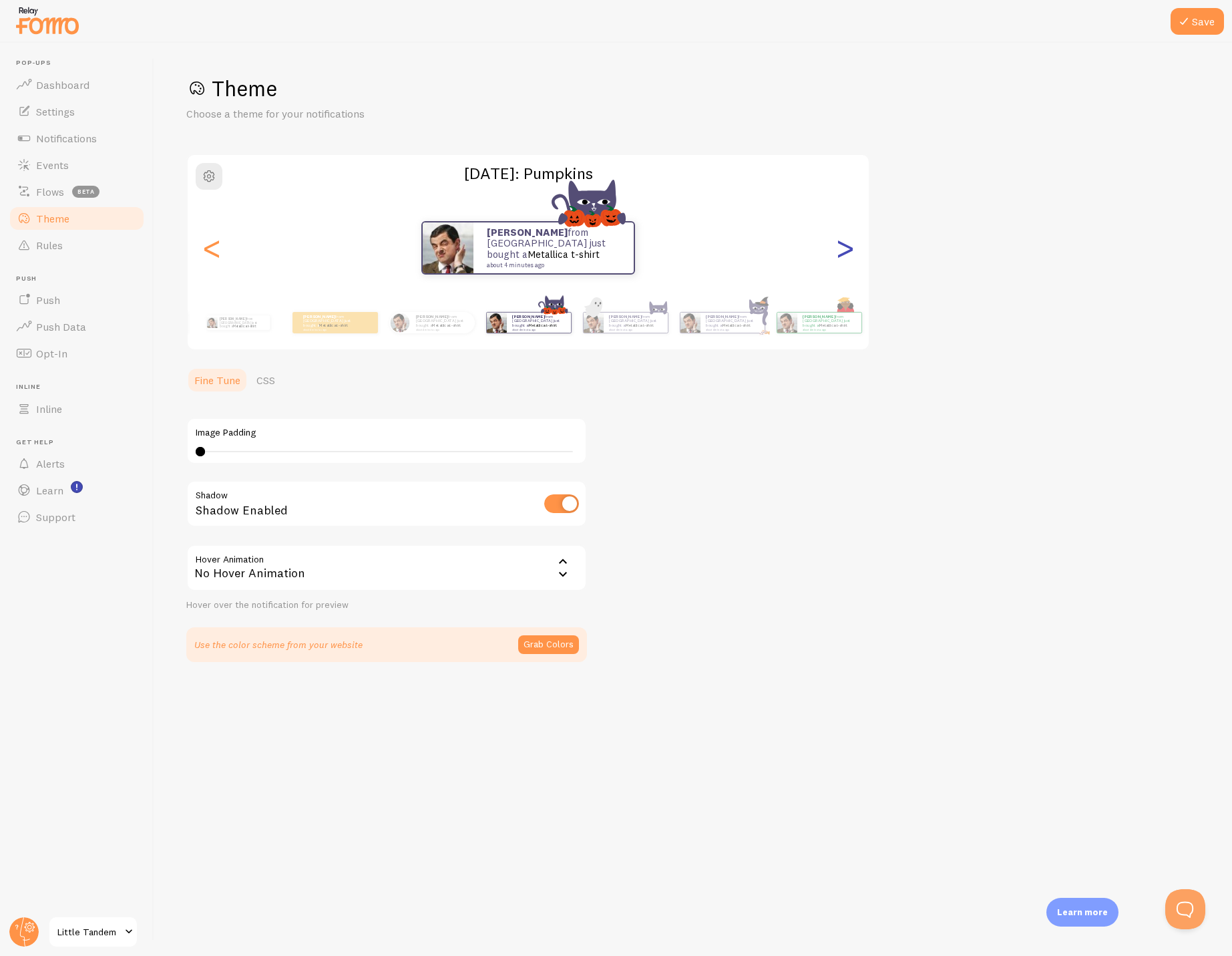
click at [842, 255] on div ">" at bounding box center [844, 247] width 16 height 96
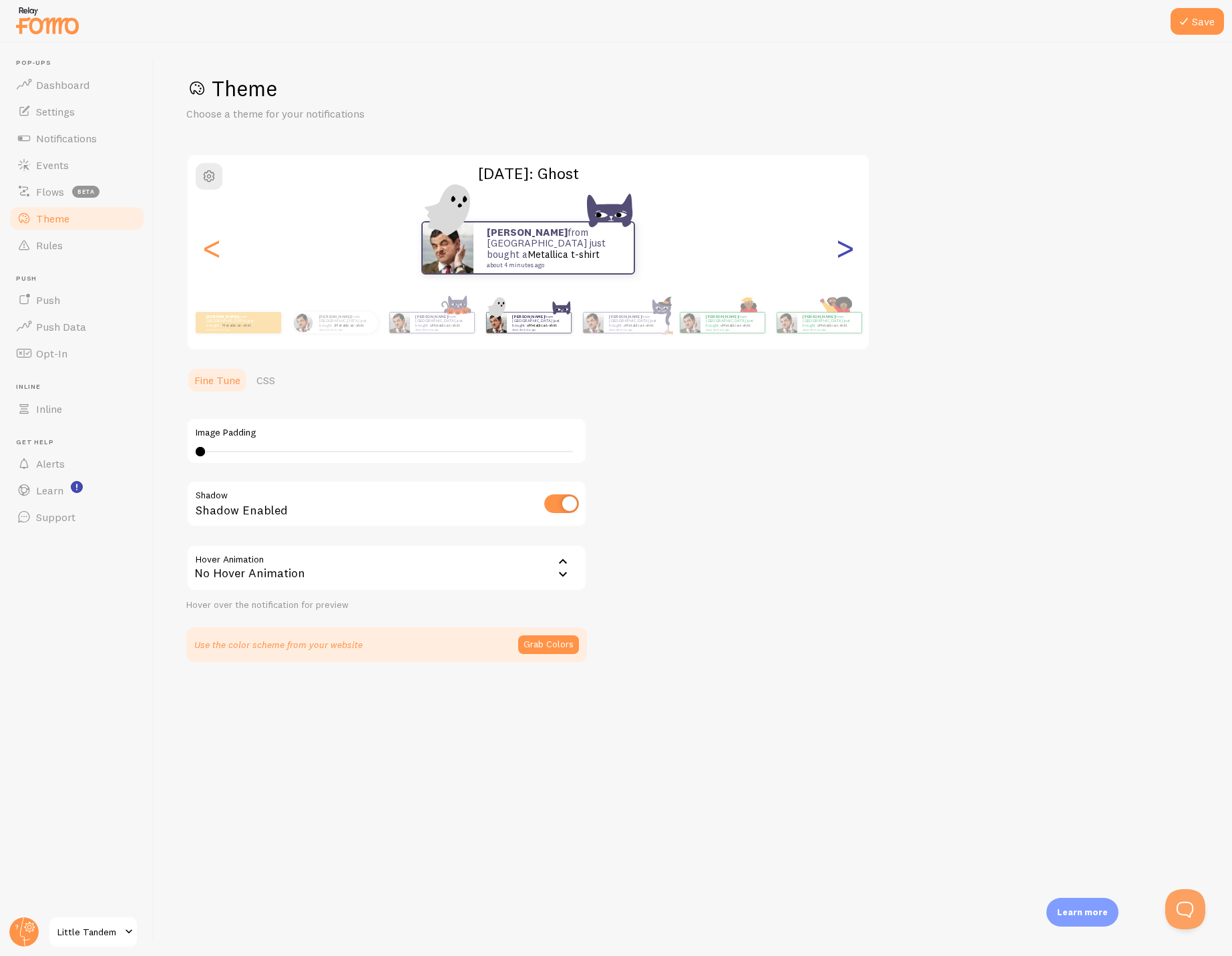
click at [842, 255] on div ">" at bounding box center [844, 247] width 16 height 96
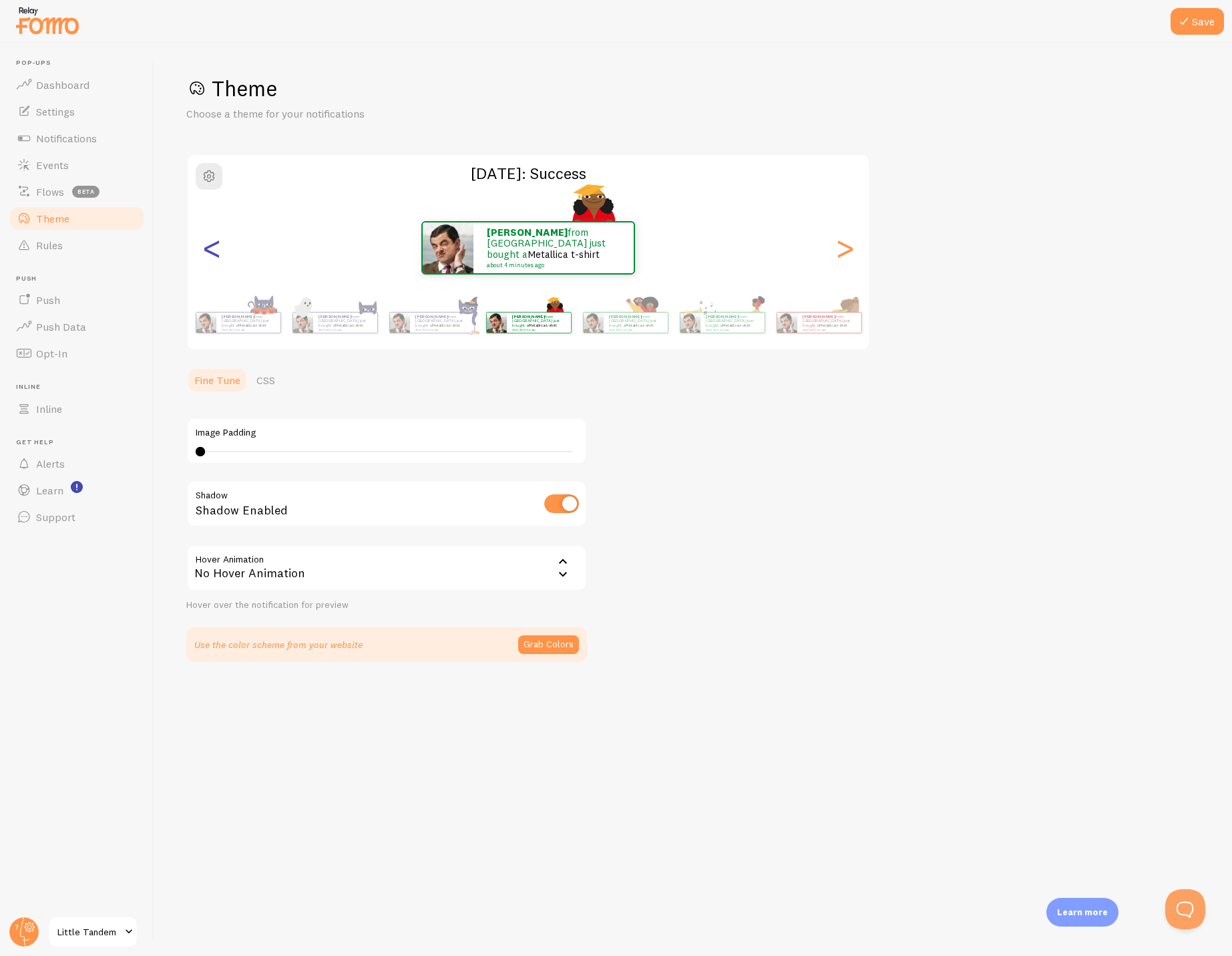
click at [211, 245] on div "<" at bounding box center [211, 247] width 16 height 96
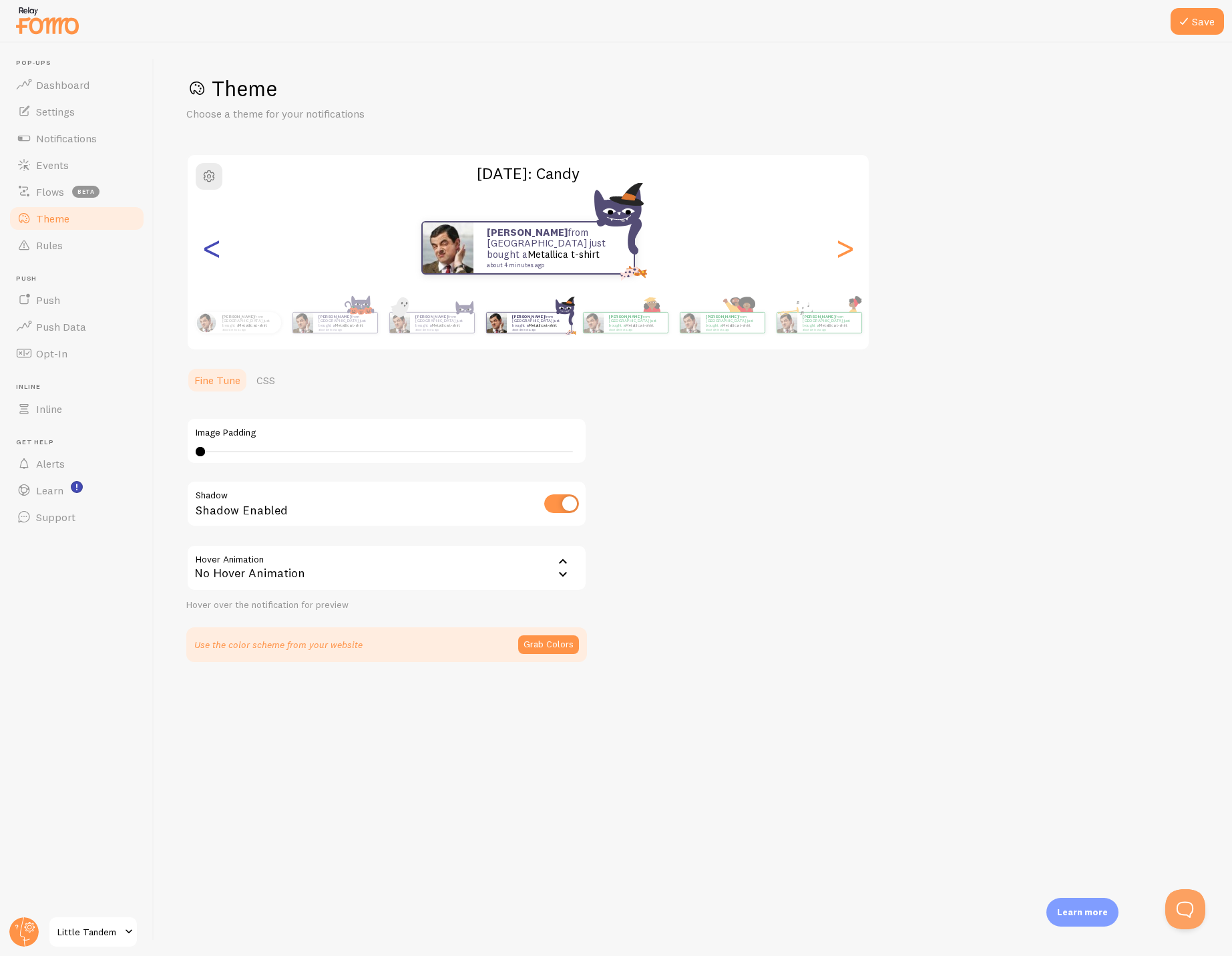
click at [211, 245] on div "<" at bounding box center [211, 247] width 16 height 96
click at [211, 246] on div "<" at bounding box center [211, 247] width 16 height 96
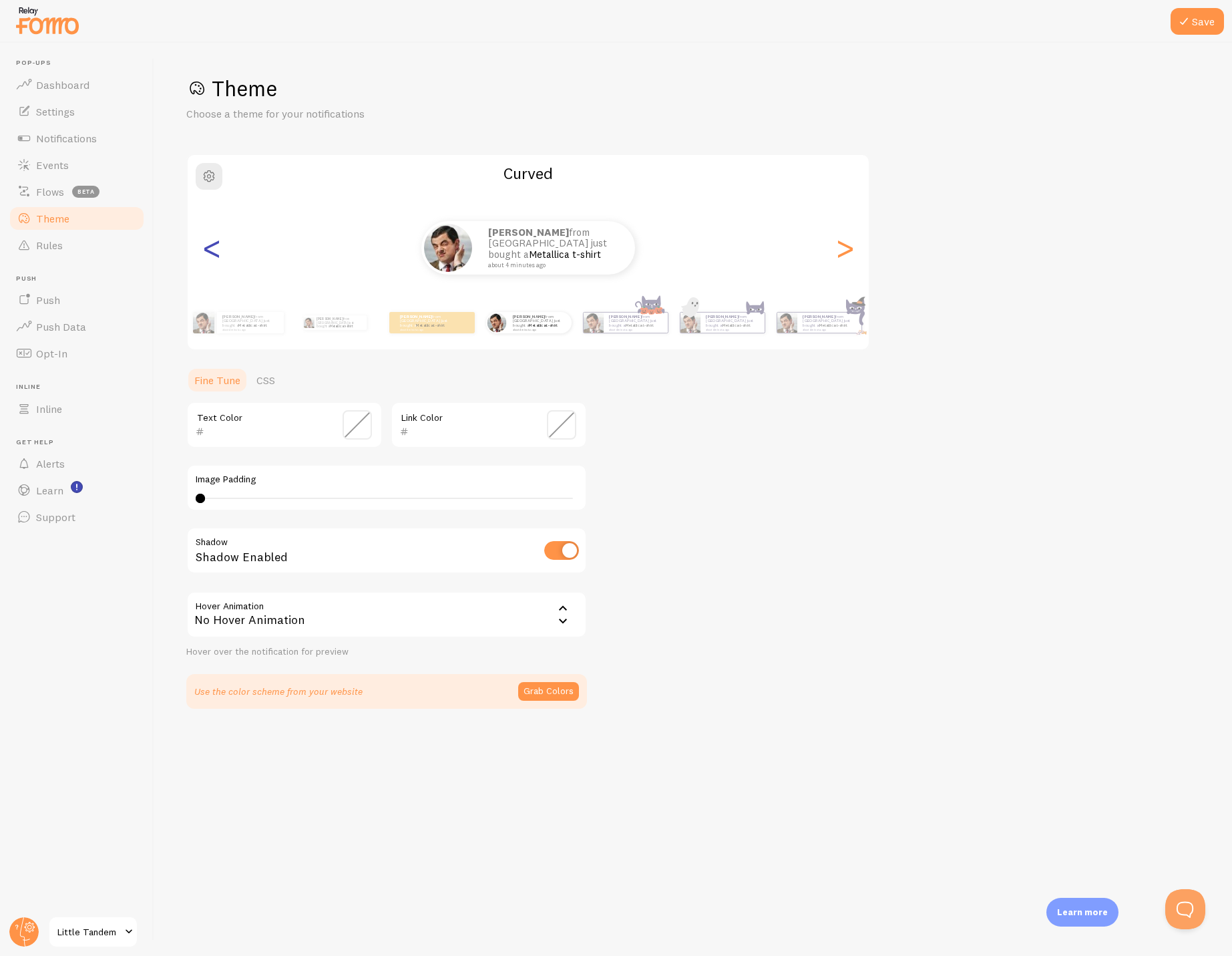
click at [211, 246] on div "<" at bounding box center [211, 247] width 16 height 96
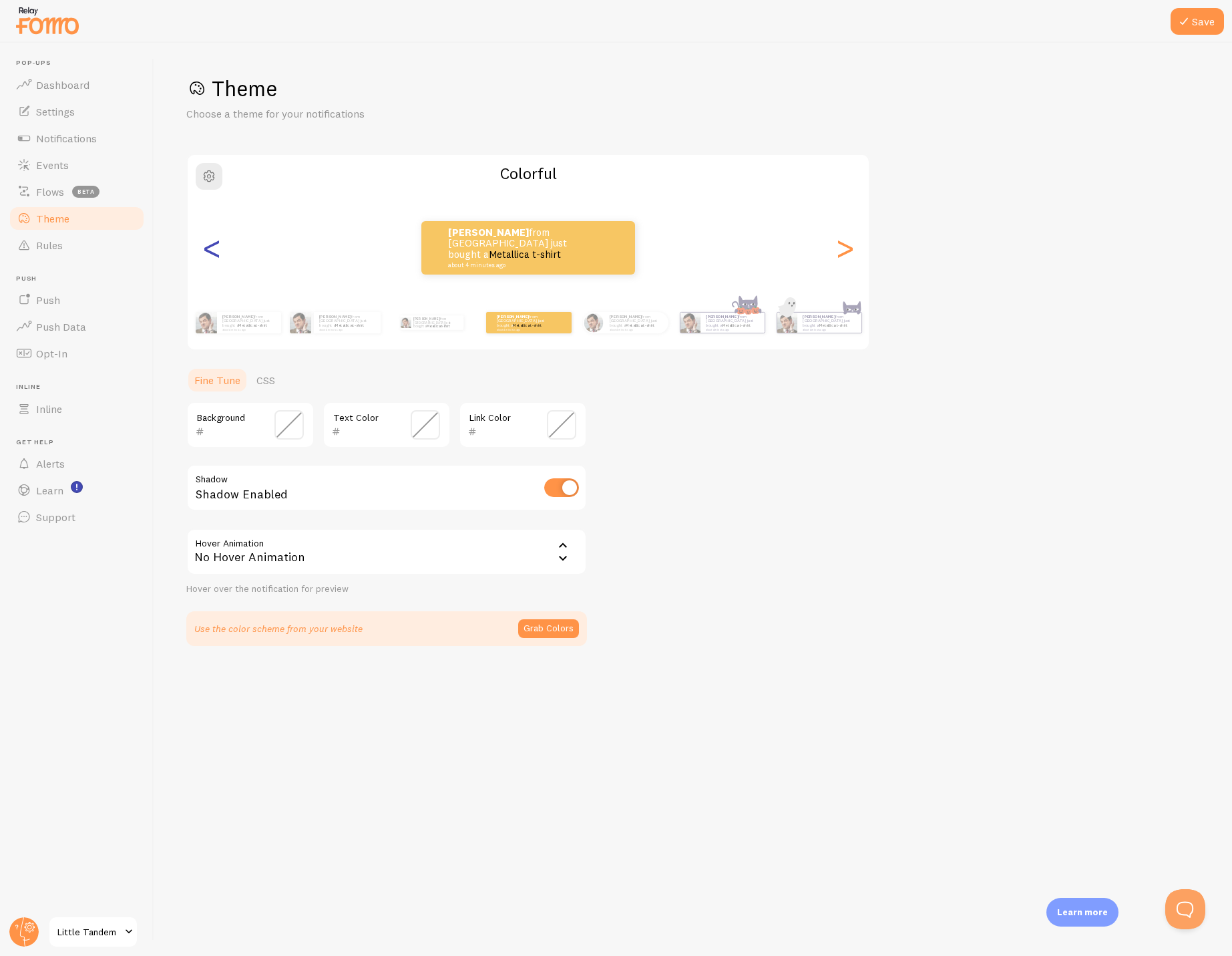
click at [211, 246] on div "<" at bounding box center [211, 247] width 16 height 96
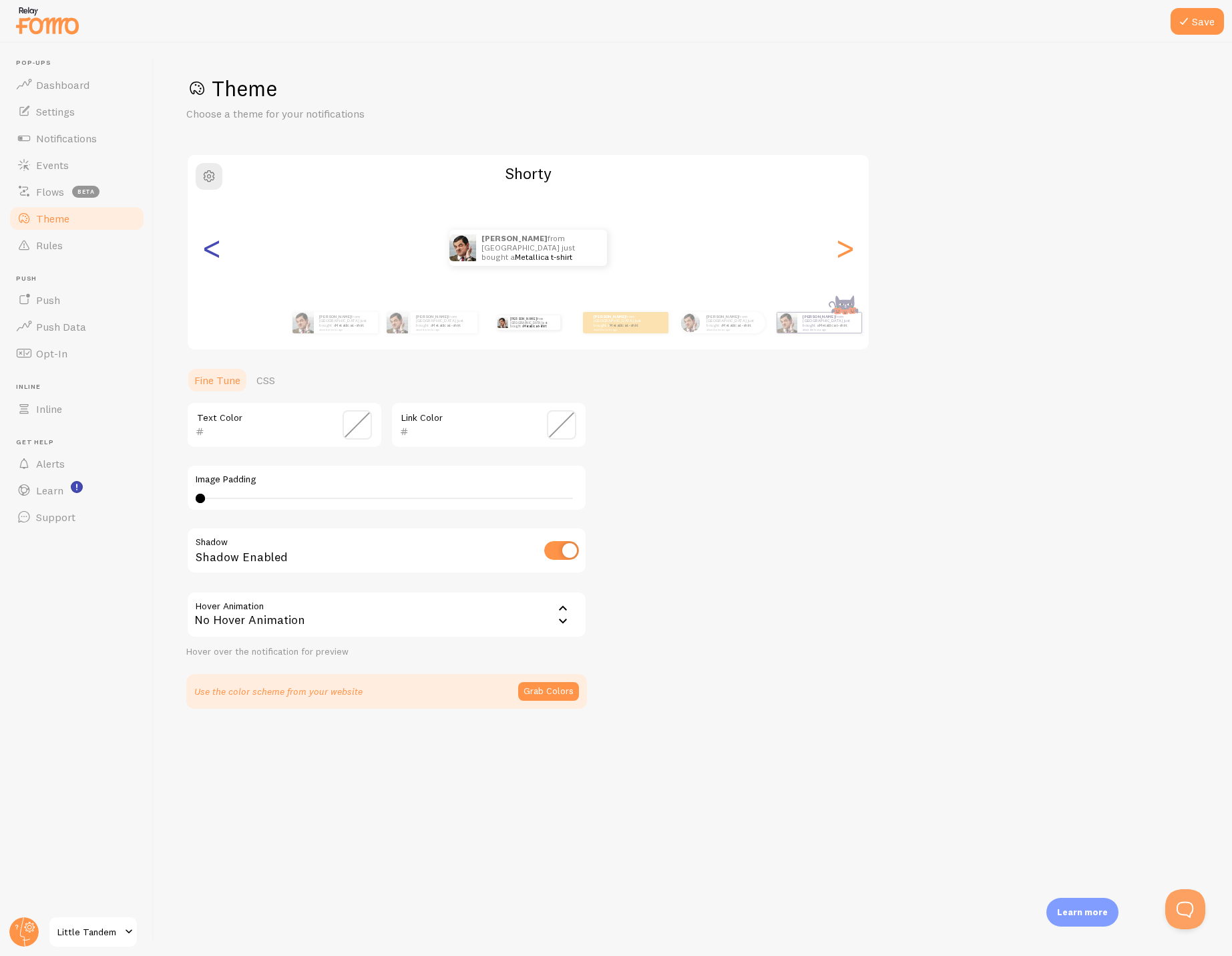
click at [211, 246] on div "<" at bounding box center [211, 247] width 16 height 96
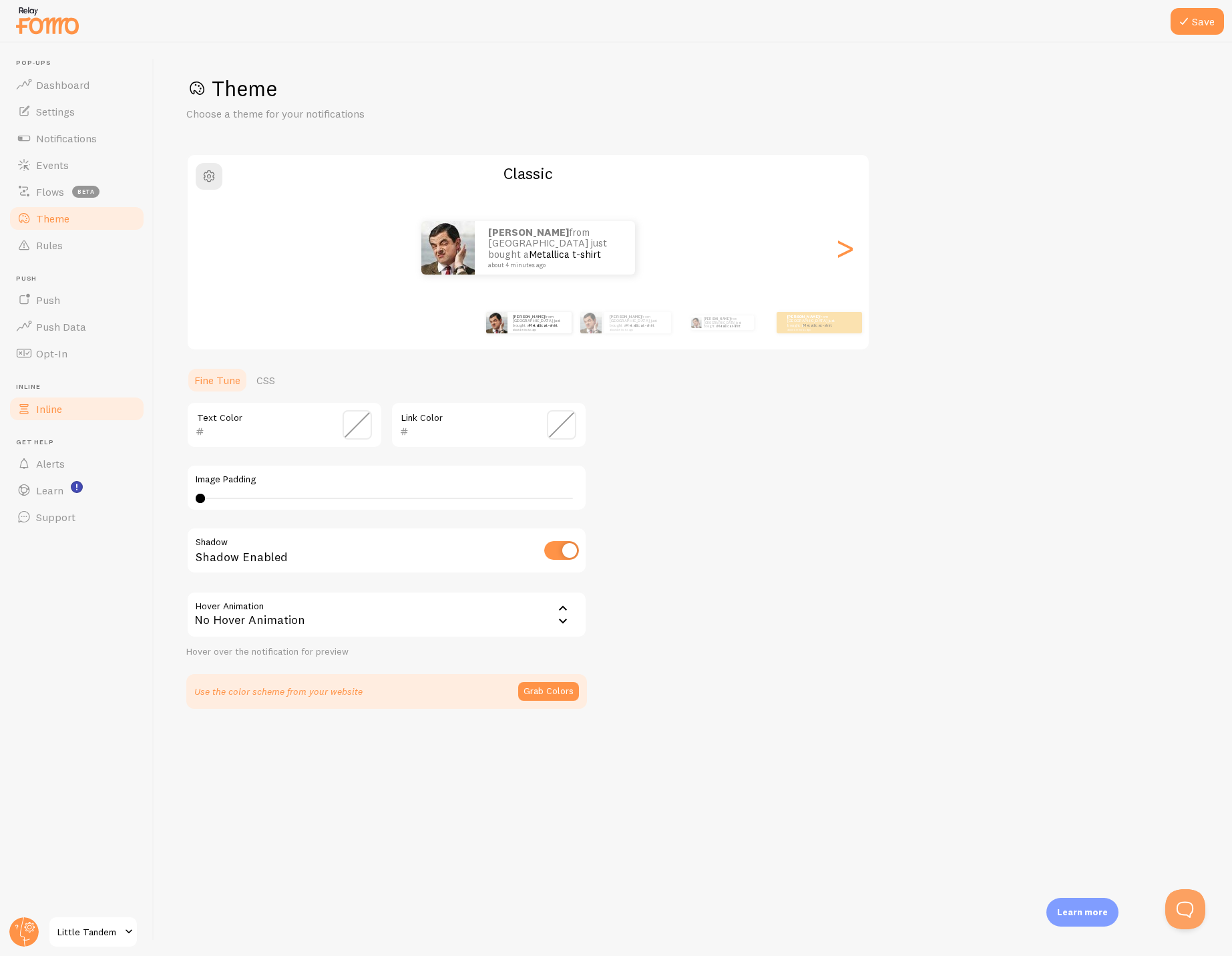
click at [45, 410] on span "Inline" at bounding box center [49, 408] width 26 height 13
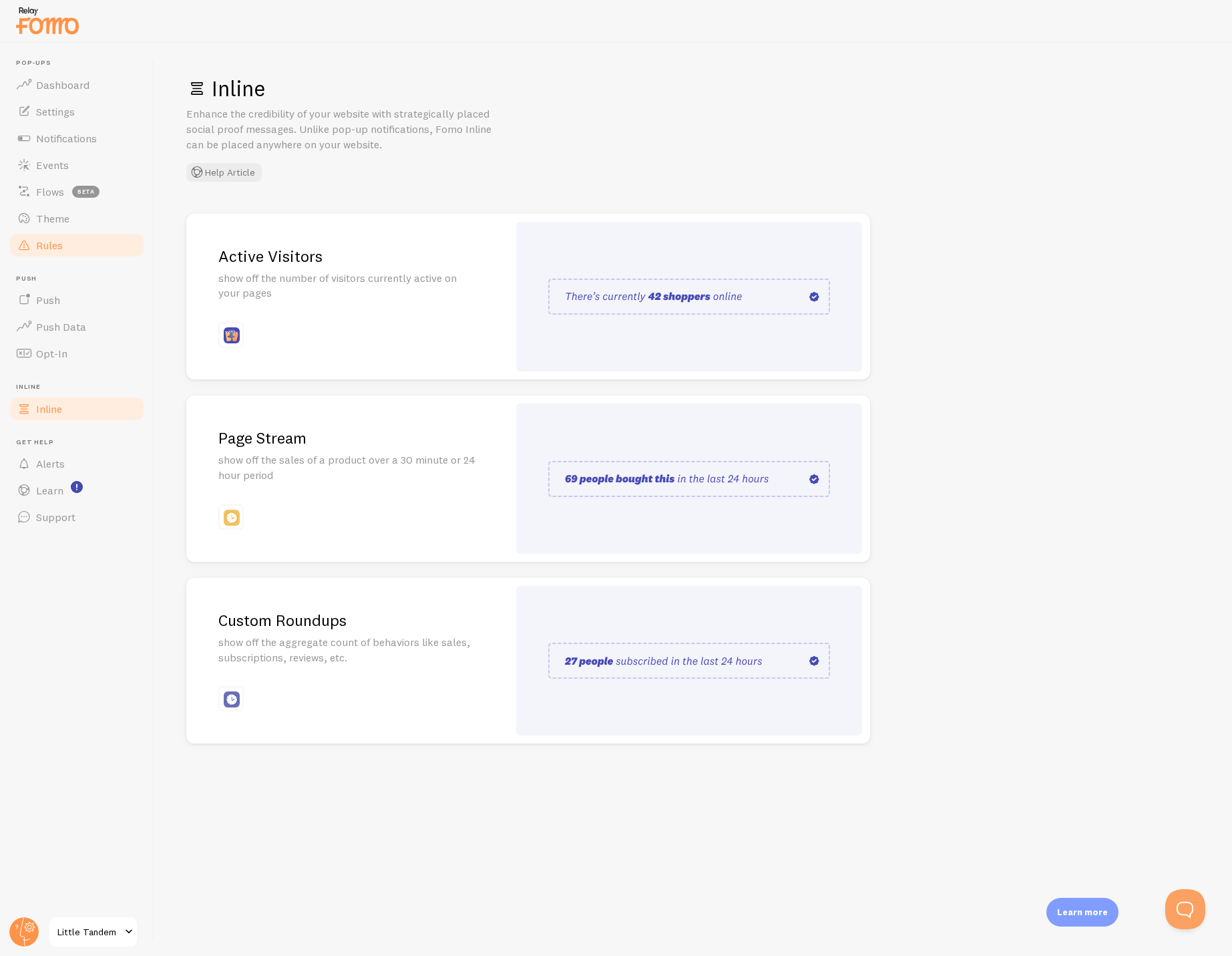
click at [42, 237] on link "Rules" at bounding box center [76, 244] width 138 height 27
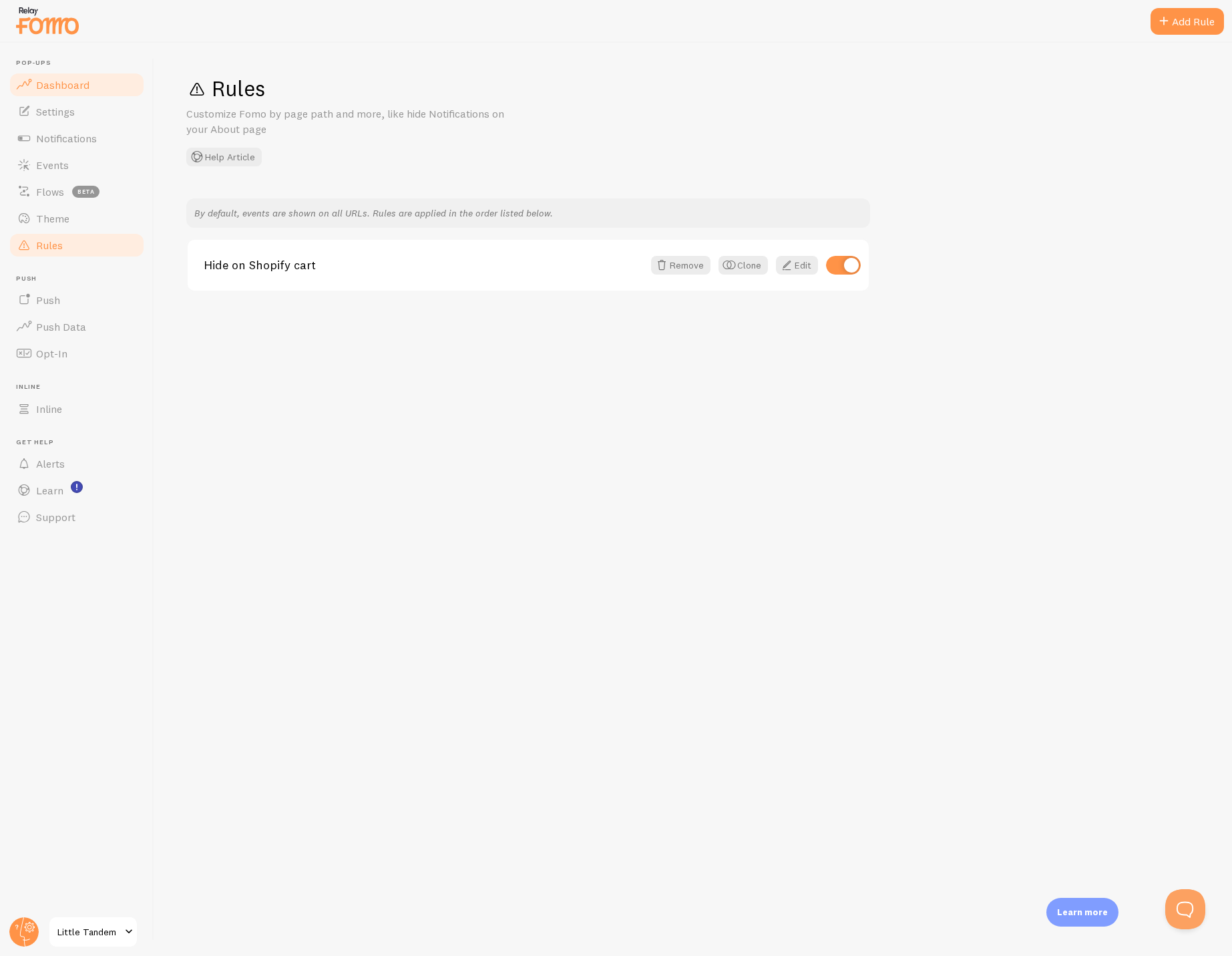
click at [82, 75] on link "Dashboard" at bounding box center [76, 84] width 138 height 27
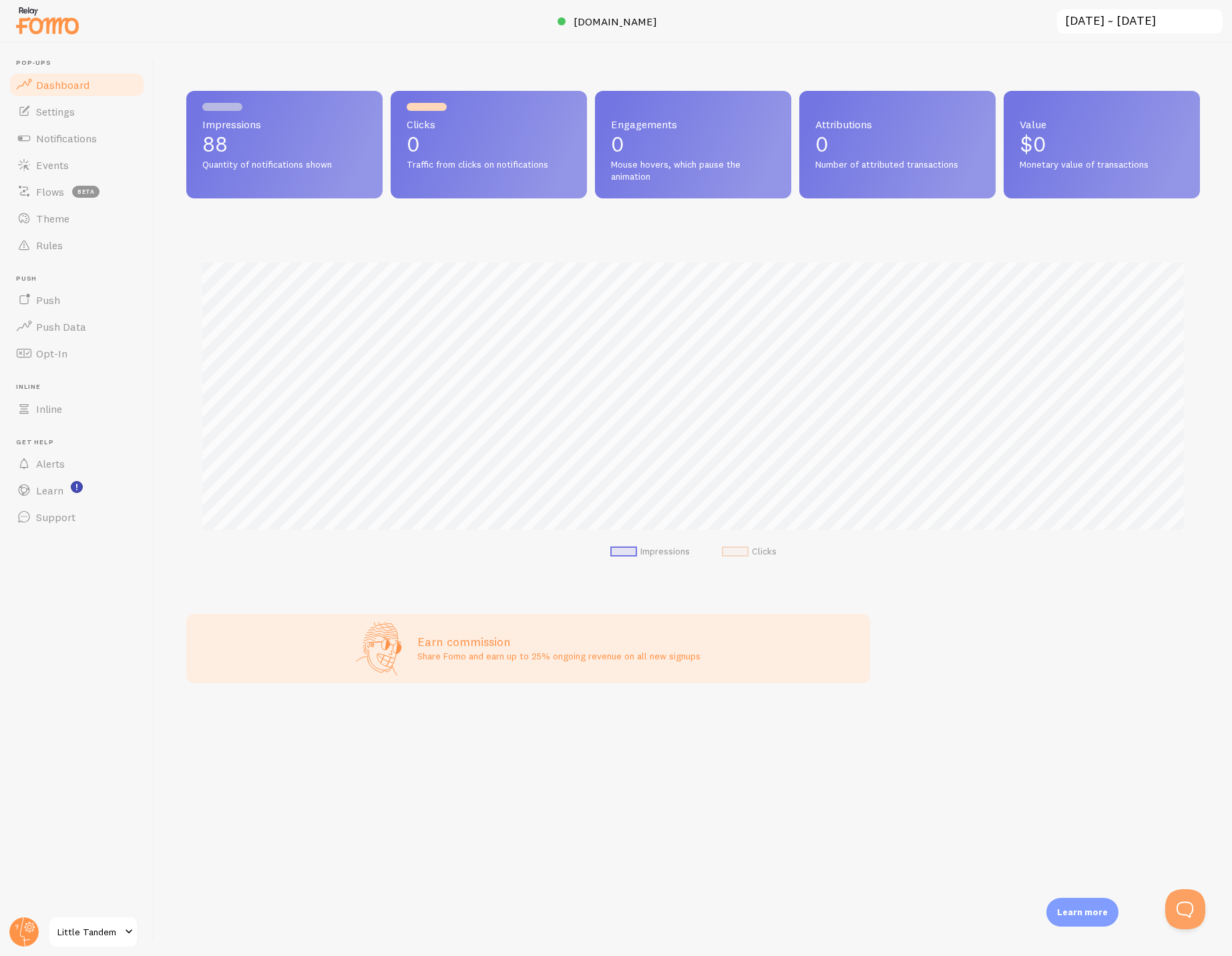
scroll to position [351, 1014]
click at [334, 72] on div "Impressions 88 Quantity of notifications shown Clicks 0 Traffic from clicks on …" at bounding box center [693, 498] width 1078 height 913
click at [263, 37] on div at bounding box center [616, 21] width 1232 height 42
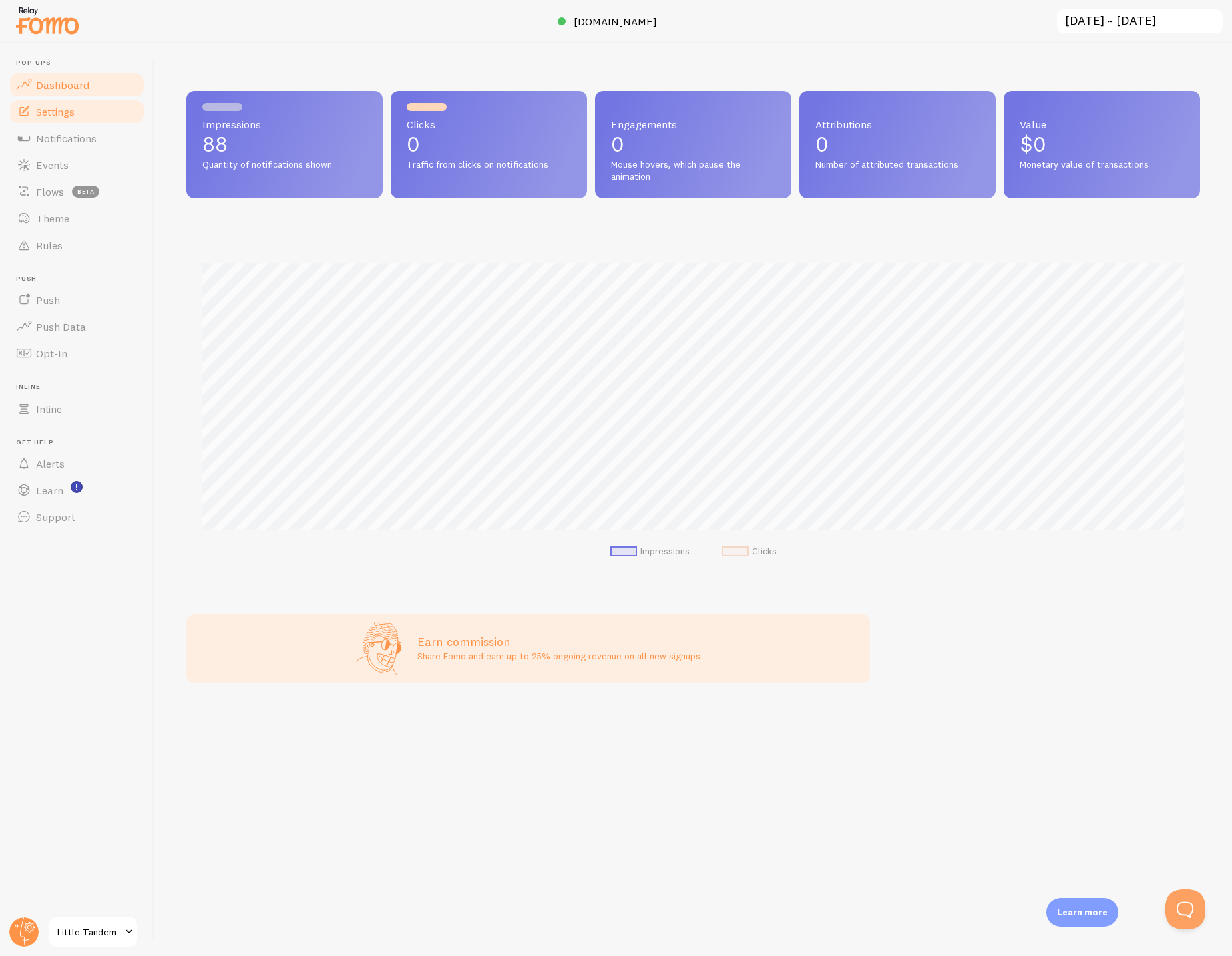
click at [58, 106] on span "Settings" at bounding box center [55, 111] width 39 height 13
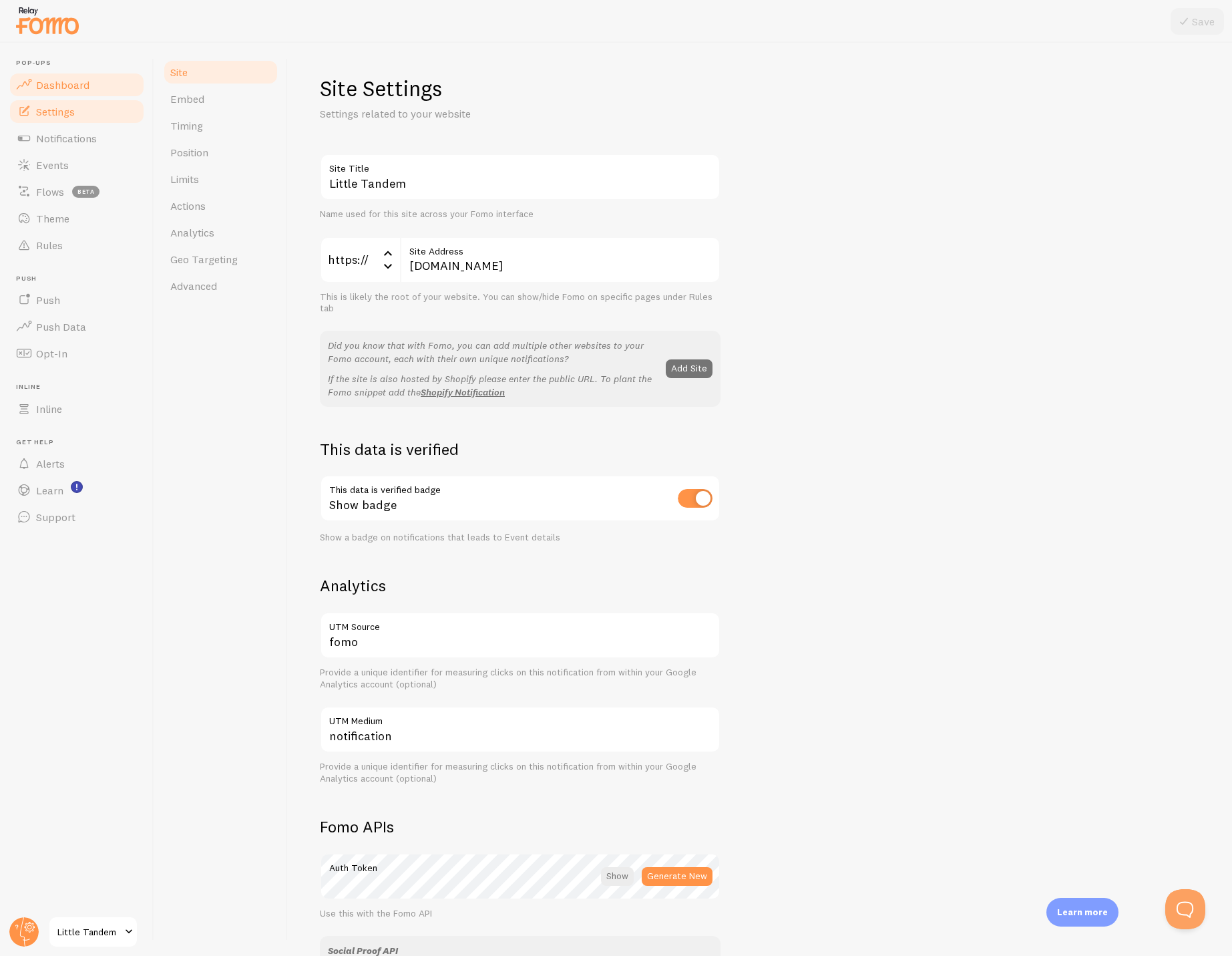
click at [56, 86] on span "Dashboard" at bounding box center [63, 84] width 54 height 13
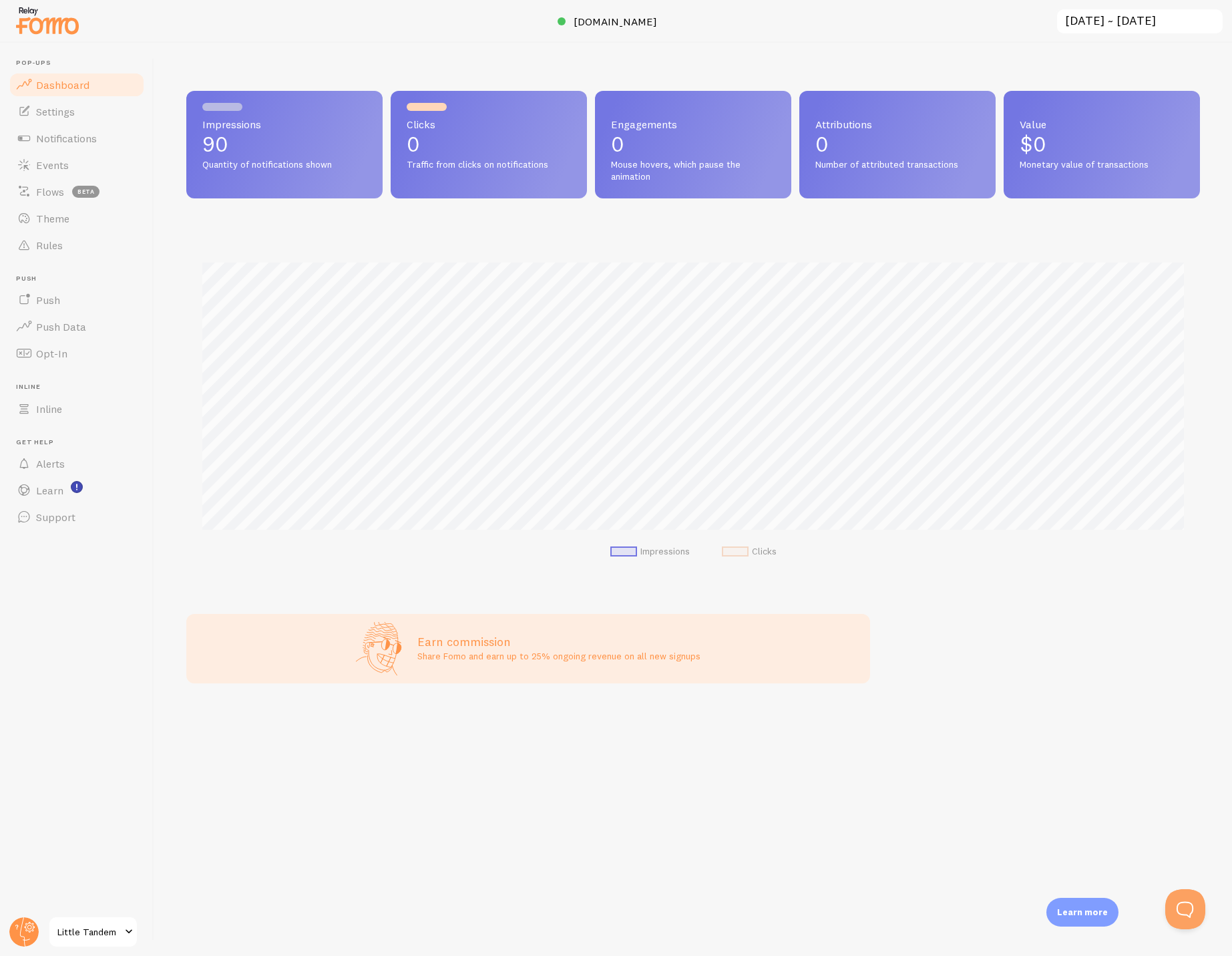
scroll to position [351, 1014]
click at [821, 640] on div "Earn commission Share Fomo and earn up to 25% ongoing revenue on all new signups" at bounding box center [528, 648] width 684 height 69
